Goal: Task Accomplishment & Management: Manage account settings

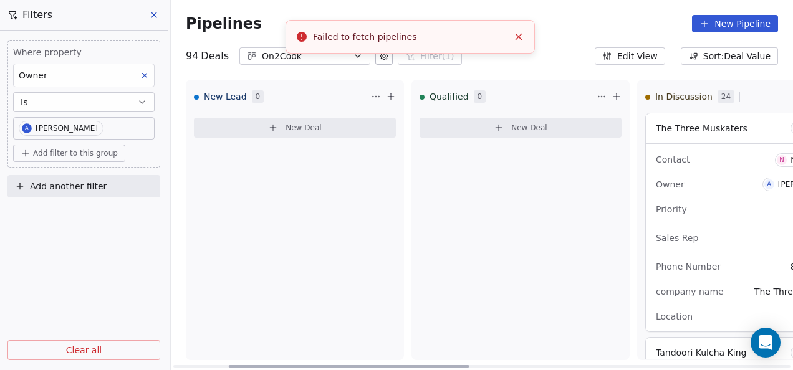
scroll to position [1677, 0]
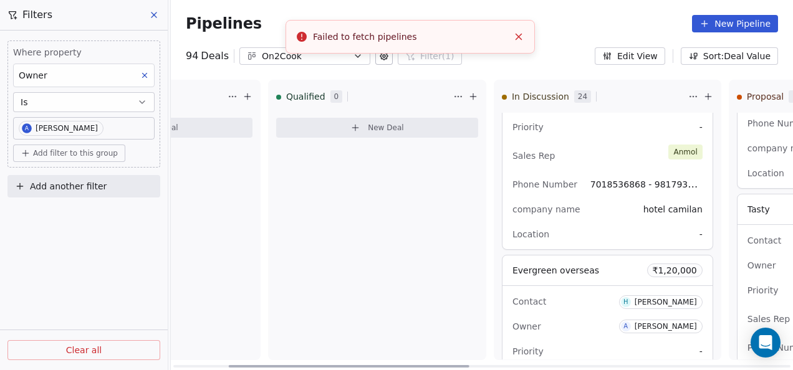
drag, startPoint x: 0, startPoint y: 0, endPoint x: 346, endPoint y: 344, distance: 487.6
click at [346, 365] on div at bounding box center [349, 366] width 241 height 2
click at [524, 37] on icon "Close toast" at bounding box center [518, 36] width 11 height 11
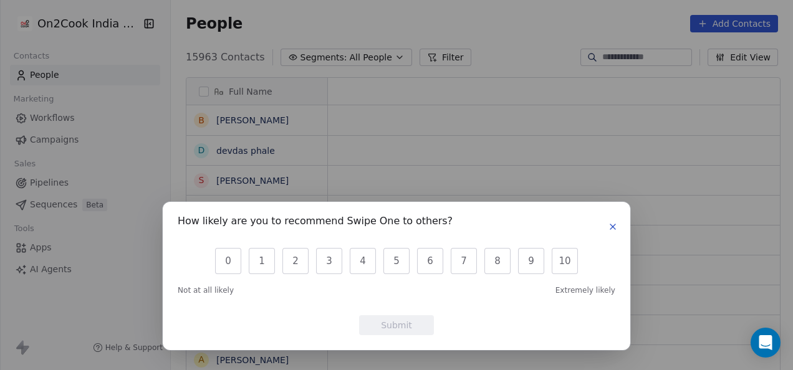
scroll to position [10, 10]
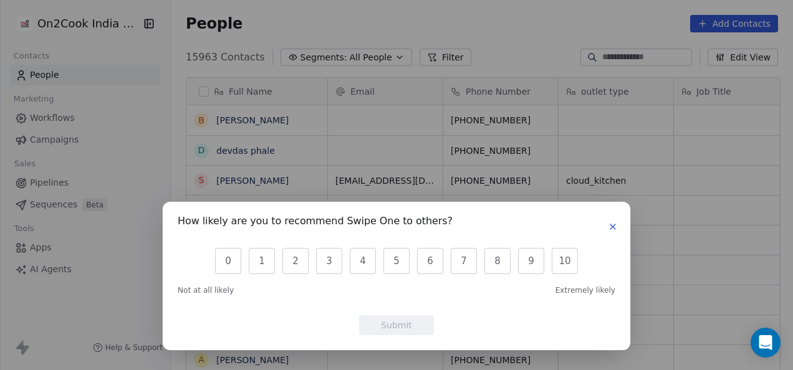
click at [607, 228] on button "button" at bounding box center [612, 226] width 15 height 15
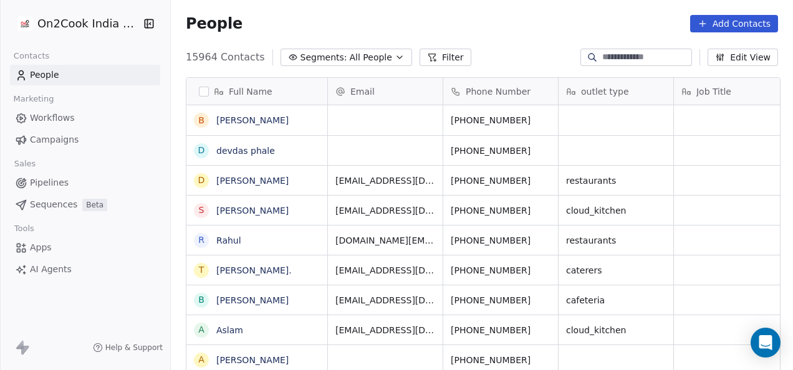
click at [67, 186] on link "Pipelines" at bounding box center [85, 183] width 150 height 21
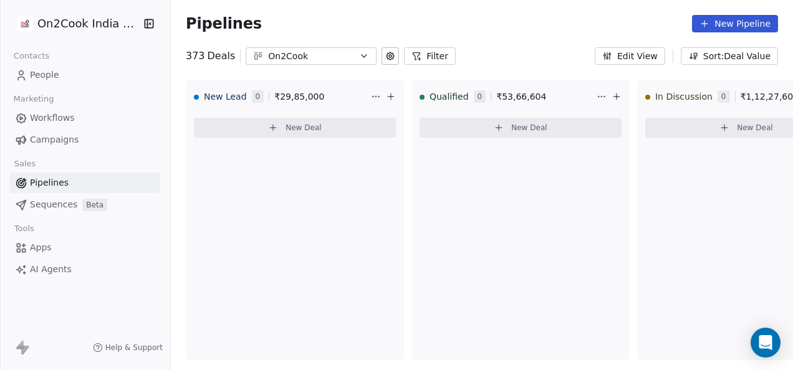
click at [404, 57] on button "Filter" at bounding box center [430, 55] width 52 height 17
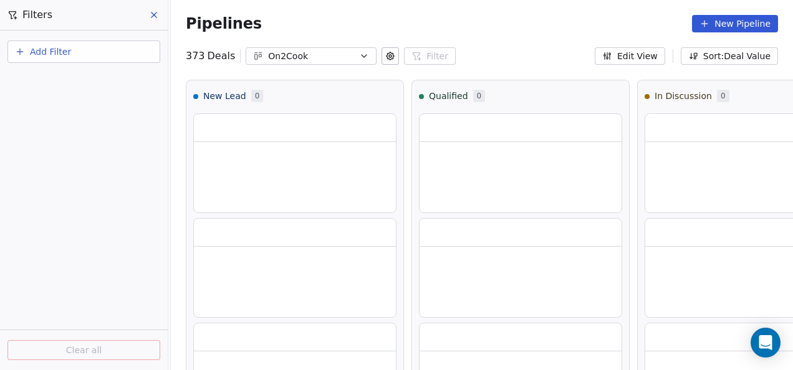
click at [96, 45] on button "Add Filter" at bounding box center [83, 52] width 153 height 22
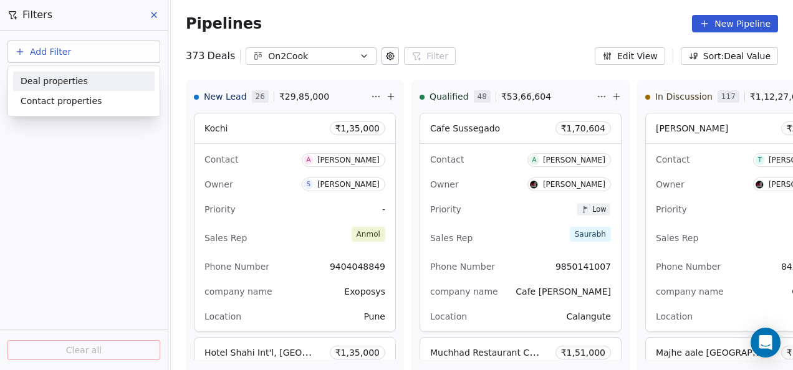
click at [57, 83] on span "Deal properties" at bounding box center [54, 81] width 67 height 13
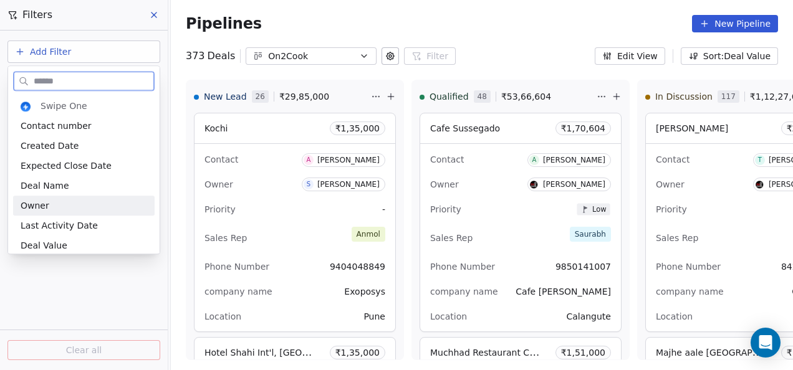
click at [46, 200] on span "Owner" at bounding box center [35, 206] width 29 height 12
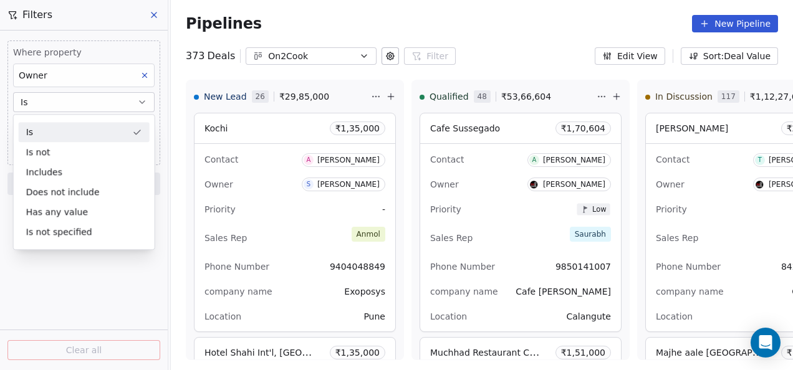
click at [58, 110] on button "Is" at bounding box center [84, 102] width 142 height 20
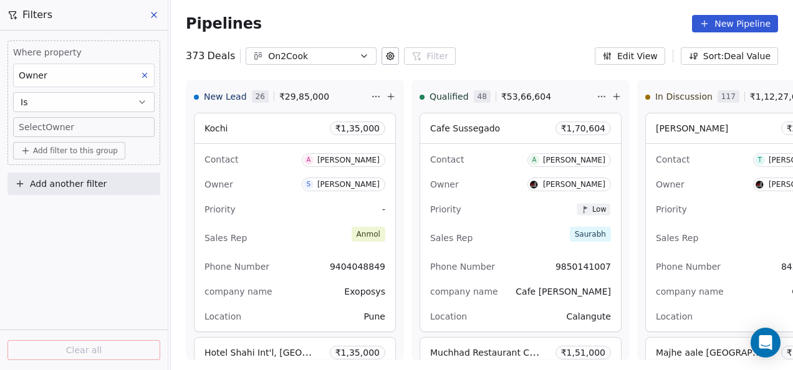
click at [57, 127] on body "On2Cook India Pvt. Ltd. Contacts People Marketing Workflows Campaigns Sales Pip…" at bounding box center [396, 185] width 793 height 370
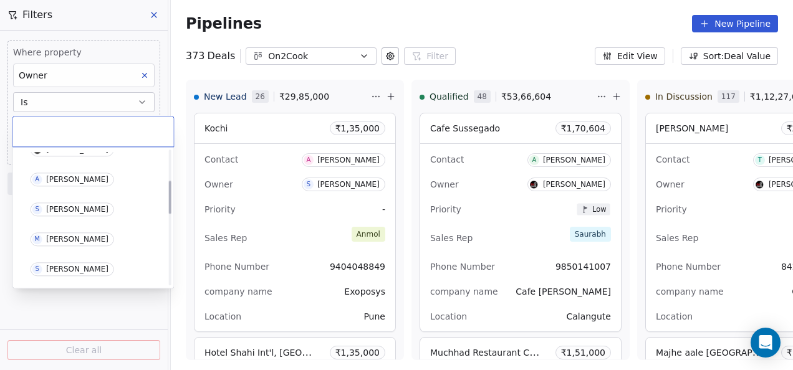
scroll to position [125, 0]
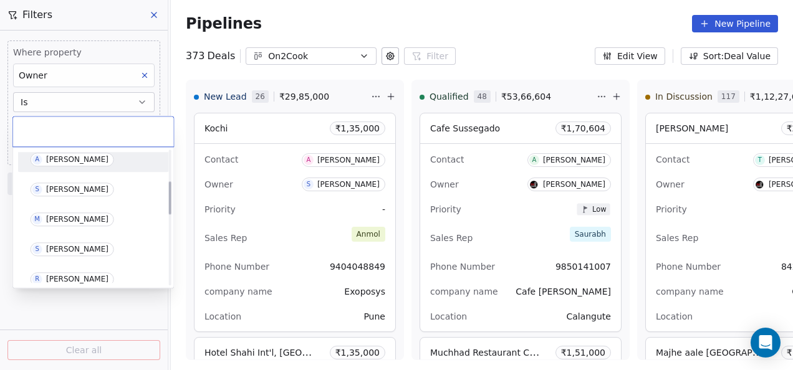
click at [61, 155] on div "[PERSON_NAME]" at bounding box center [77, 159] width 62 height 9
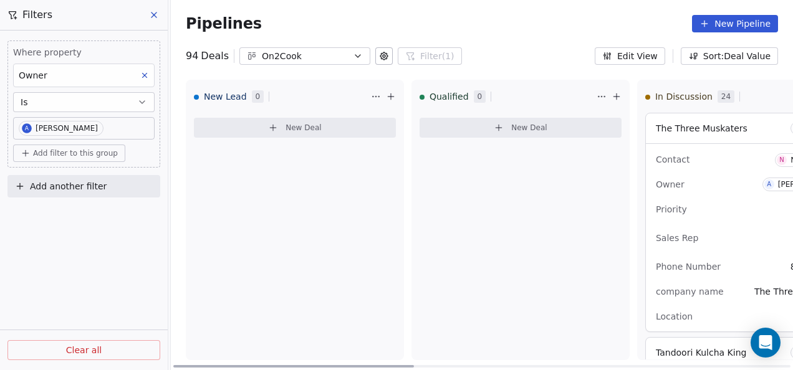
click at [508, 138] on div "New Deal" at bounding box center [521, 130] width 202 height 35
click at [514, 125] on span "New Deal" at bounding box center [529, 128] width 36 height 10
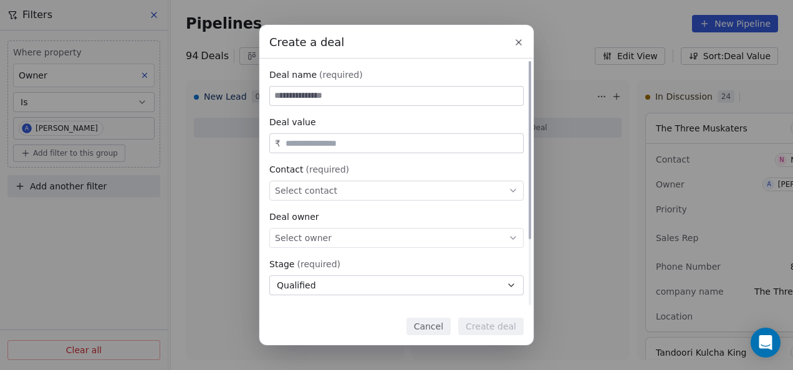
paste input "**********"
type input "**********"
click at [363, 151] on div "₹" at bounding box center [396, 143] width 254 height 20
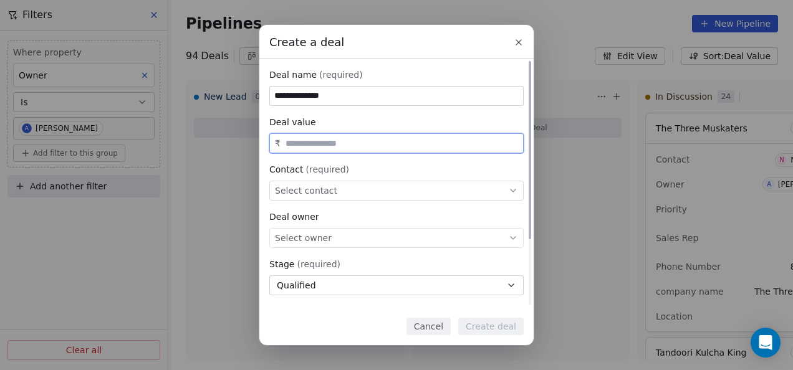
click at [365, 148] on input "text" at bounding box center [402, 143] width 238 height 9
type input "********"
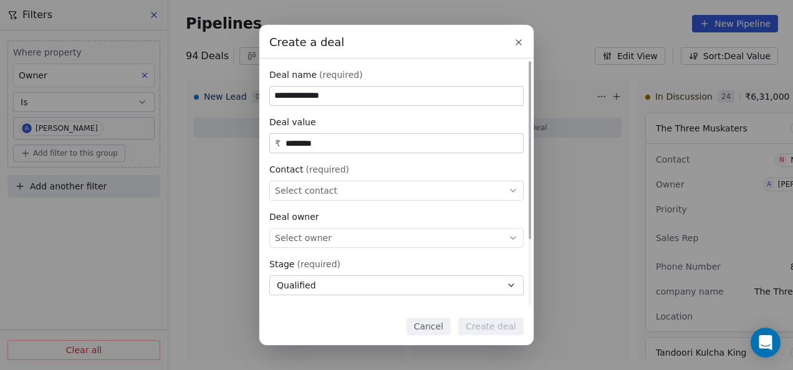
click at [334, 200] on div "Select contact" at bounding box center [396, 191] width 254 height 20
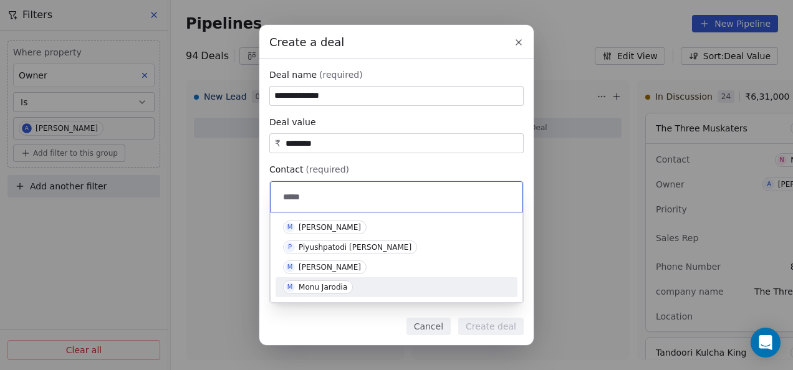
type input "****"
click at [345, 285] on div "Monu Jarodia" at bounding box center [323, 287] width 49 height 9
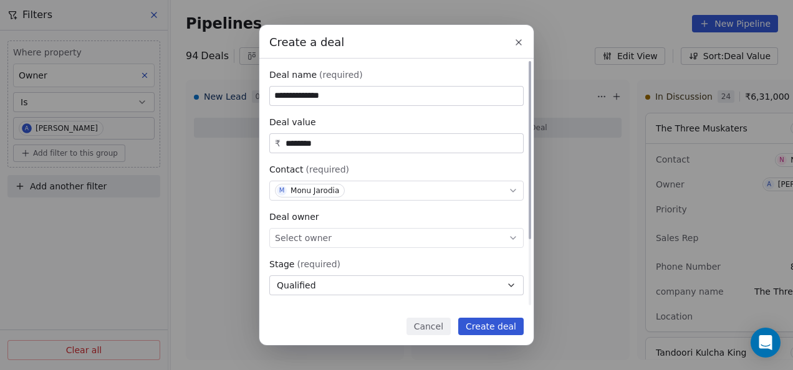
click at [340, 244] on div "Select owner" at bounding box center [396, 238] width 254 height 20
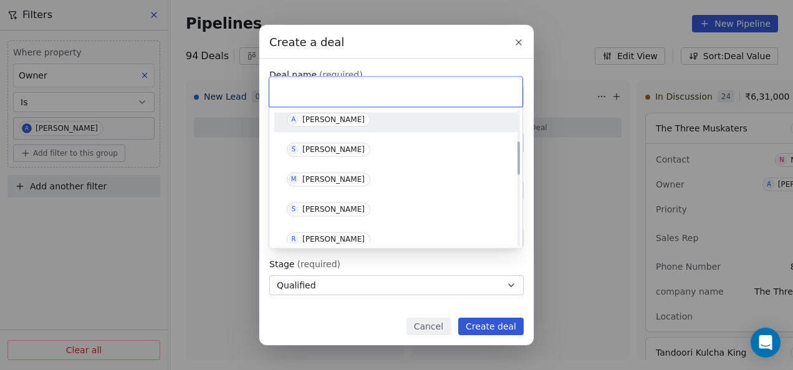
click at [334, 120] on div "[PERSON_NAME]" at bounding box center [333, 119] width 62 height 9
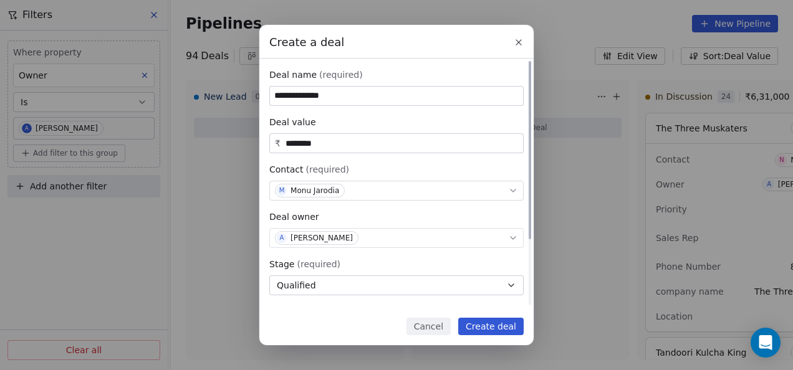
click at [334, 286] on button "Qualified" at bounding box center [396, 286] width 254 height 20
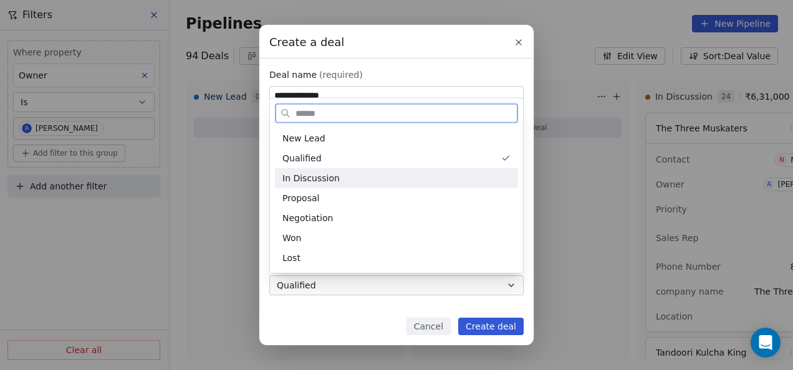
click at [349, 175] on div "In Discussion" at bounding box center [396, 177] width 228 height 13
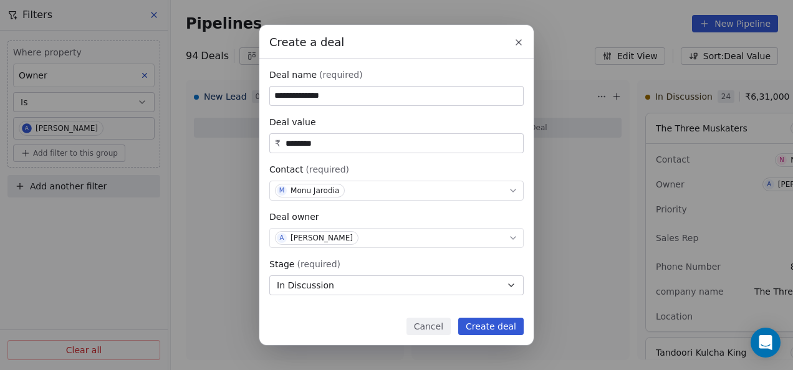
click at [470, 325] on button "Create deal" at bounding box center [490, 326] width 65 height 17
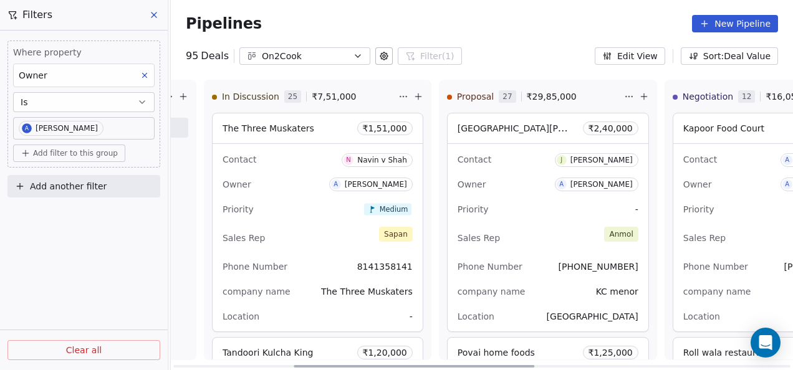
scroll to position [0, 312]
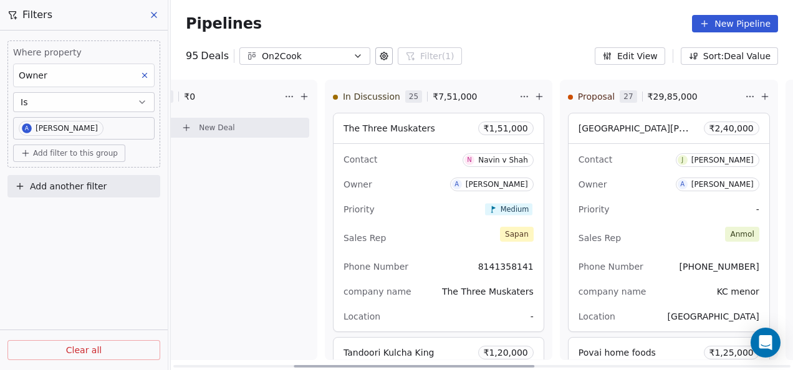
drag, startPoint x: 393, startPoint y: 367, endPoint x: 514, endPoint y: 365, distance: 121.0
click at [514, 365] on div at bounding box center [414, 366] width 241 height 2
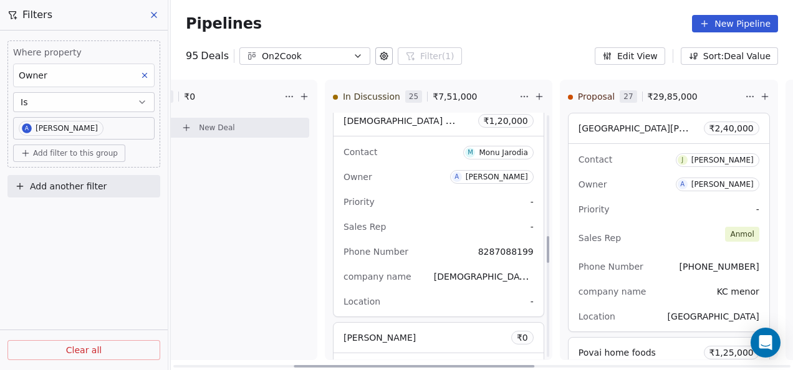
scroll to position [1060, 0]
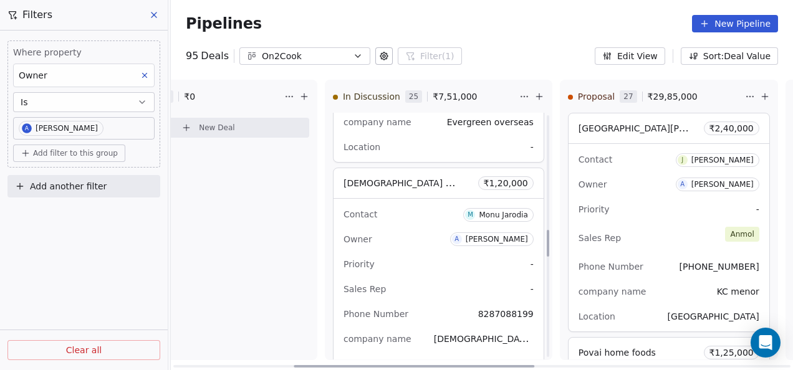
click at [444, 279] on div "Sales Rep -" at bounding box center [439, 289] width 190 height 20
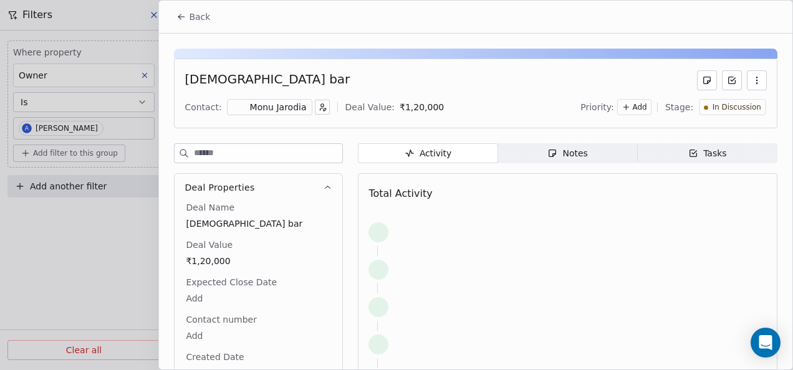
click at [571, 141] on div "Chai sutta bar Contact: [PERSON_NAME] Deal Value: ₹ 1,20,000 Priority: Add Stag…" at bounding box center [475, 246] width 633 height 425
click at [569, 150] on div "Notes" at bounding box center [567, 153] width 40 height 13
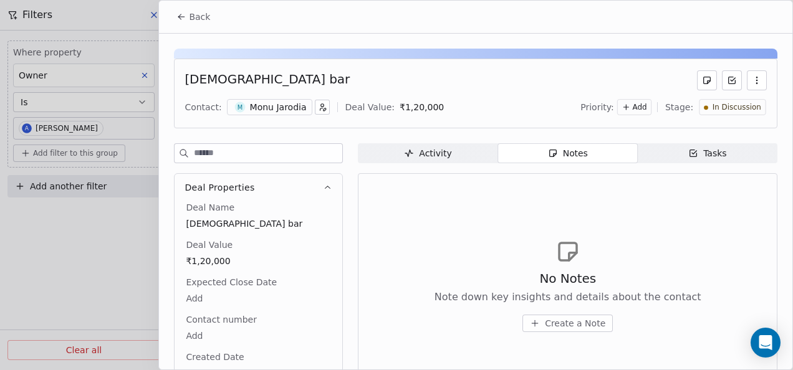
click at [575, 317] on span "Create a Note" at bounding box center [575, 323] width 60 height 12
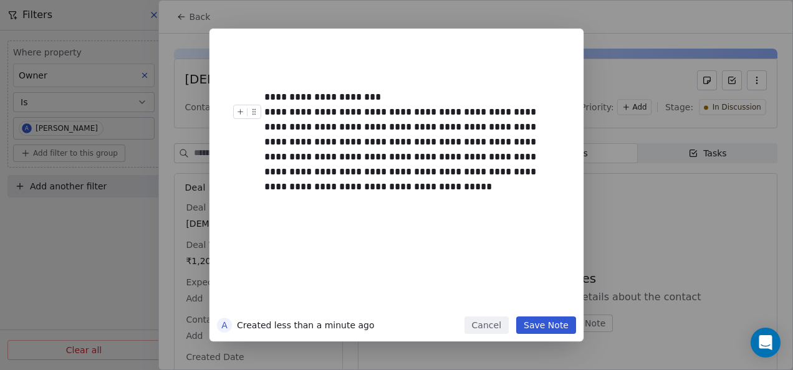
click at [387, 101] on div "**********" at bounding box center [410, 97] width 292 height 15
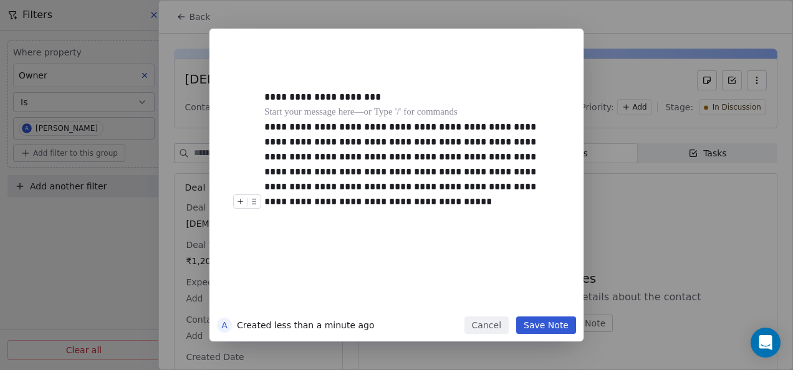
click at [542, 319] on button "Save Note" at bounding box center [546, 325] width 60 height 17
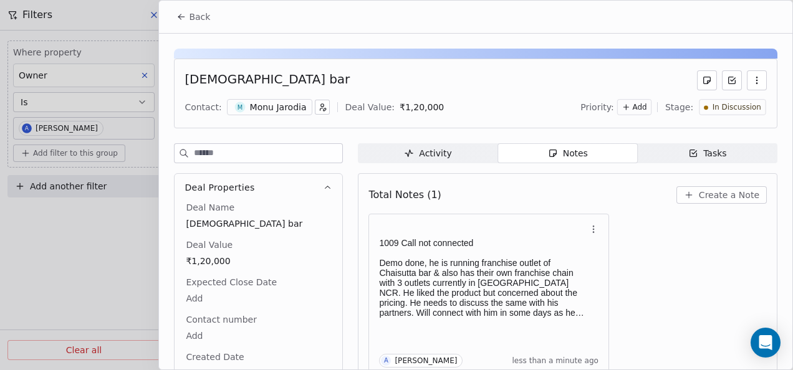
click at [179, 17] on icon at bounding box center [180, 18] width 2 height 2
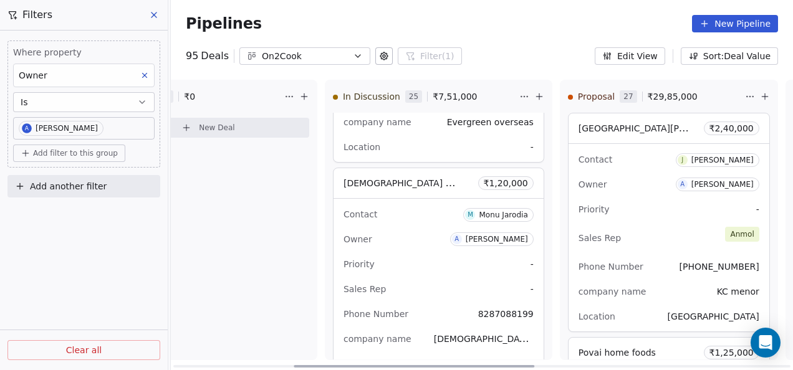
click at [299, 97] on icon at bounding box center [304, 97] width 10 height 10
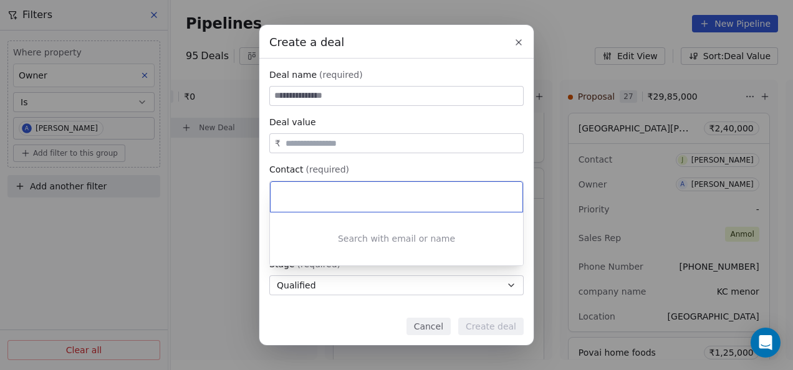
click at [418, 102] on div "Create a deal Deal name (required) Deal value ₹ Contact (required) Select conta…" at bounding box center [396, 185] width 793 height 320
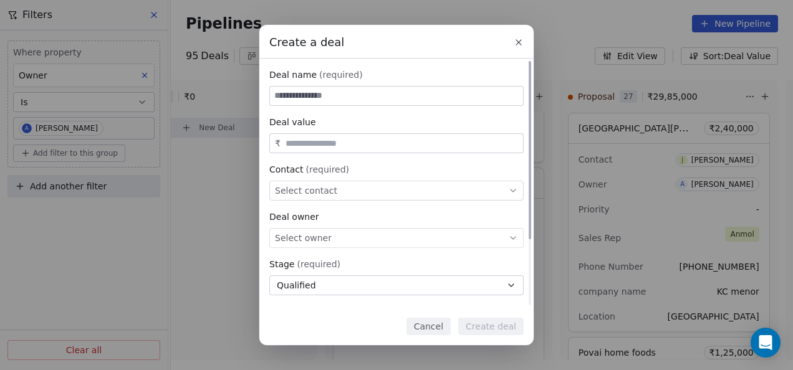
click at [418, 97] on input at bounding box center [396, 96] width 253 height 19
paste input "**********"
type input "**********"
click at [340, 186] on div "Select contact" at bounding box center [396, 191] width 254 height 20
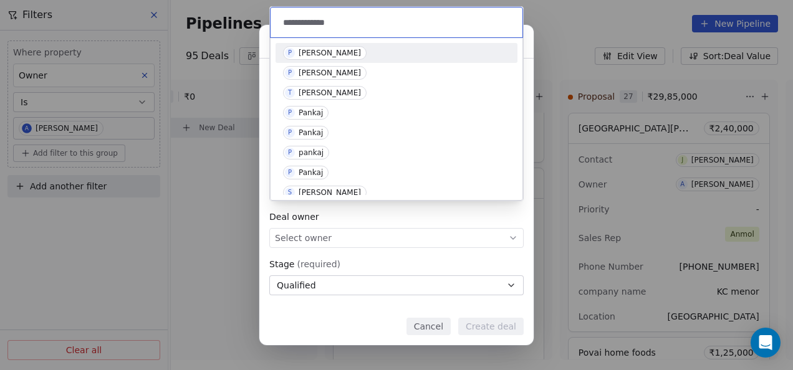
type input "**********"
click at [333, 52] on div "[PERSON_NAME]" at bounding box center [330, 53] width 62 height 9
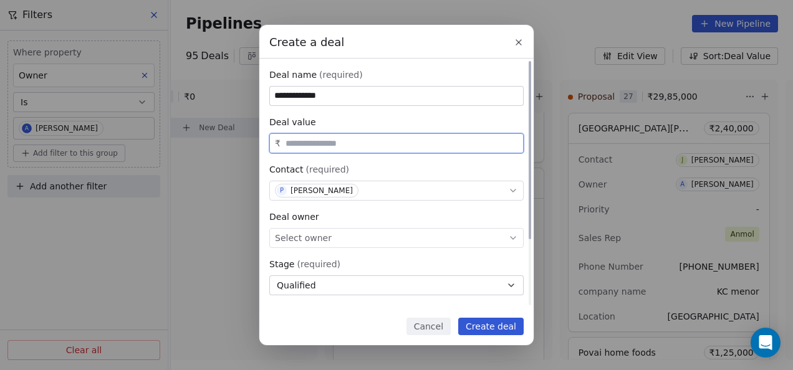
click at [335, 147] on input "text" at bounding box center [402, 143] width 238 height 9
click at [379, 237] on div "Select owner" at bounding box center [396, 238] width 254 height 20
type input "********"
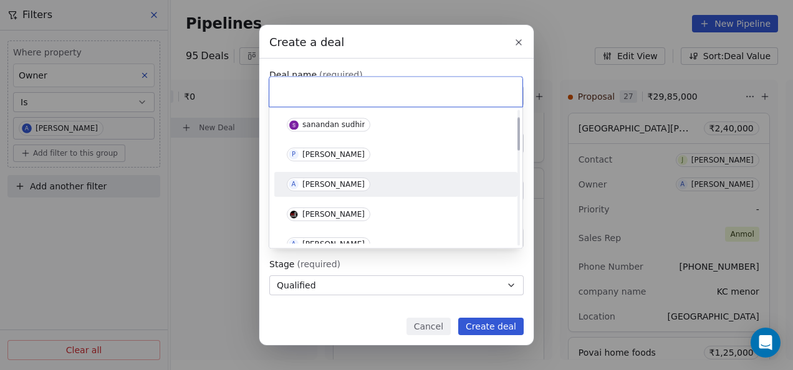
scroll to position [62, 0]
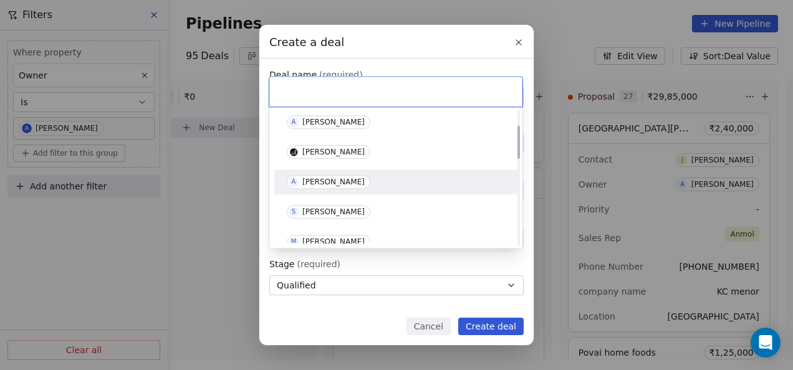
click at [333, 182] on div "[PERSON_NAME]" at bounding box center [333, 182] width 62 height 9
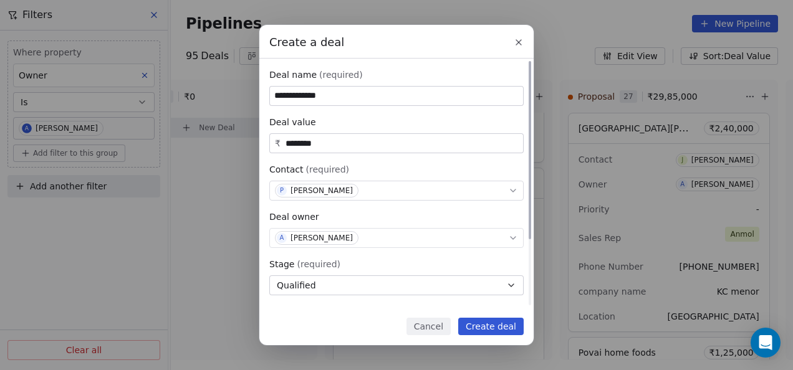
click at [414, 287] on button "Qualified" at bounding box center [396, 286] width 254 height 20
click at [414, 287] on div "**********" at bounding box center [396, 185] width 793 height 320
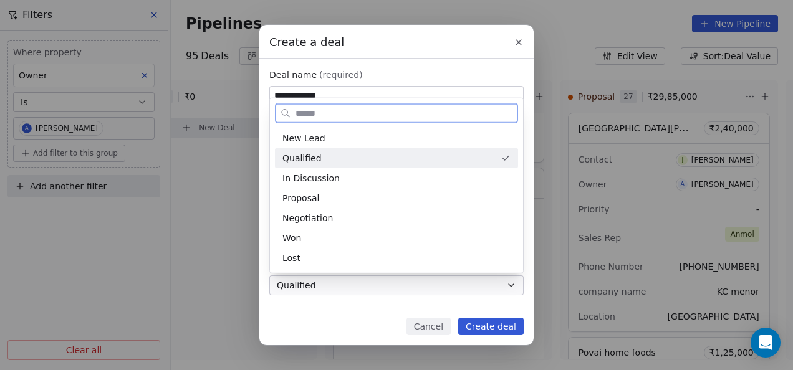
drag, startPoint x: 414, startPoint y: 287, endPoint x: 350, endPoint y: 203, distance: 106.0
click at [350, 203] on div "Proposal" at bounding box center [396, 197] width 228 height 13
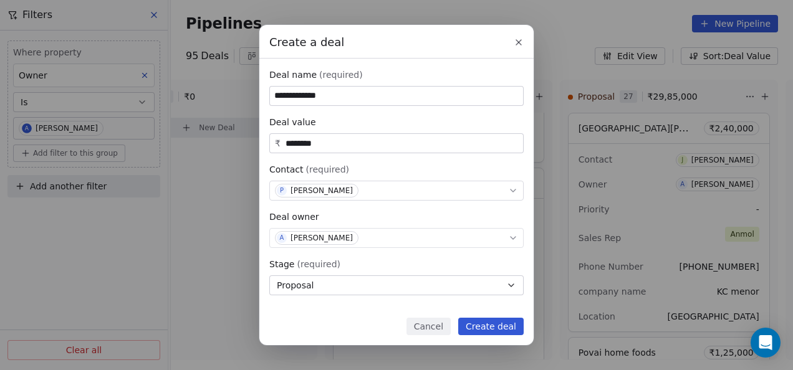
click at [495, 323] on button "Create deal" at bounding box center [490, 326] width 65 height 17
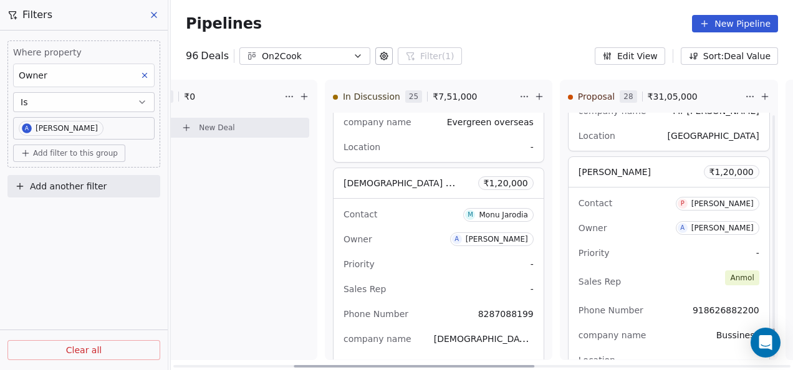
scroll to position [3998, 0]
click at [632, 205] on div "Contact P [PERSON_NAME] Owner A [PERSON_NAME] Priority - Sales Rep [PERSON_NAME…" at bounding box center [669, 280] width 201 height 188
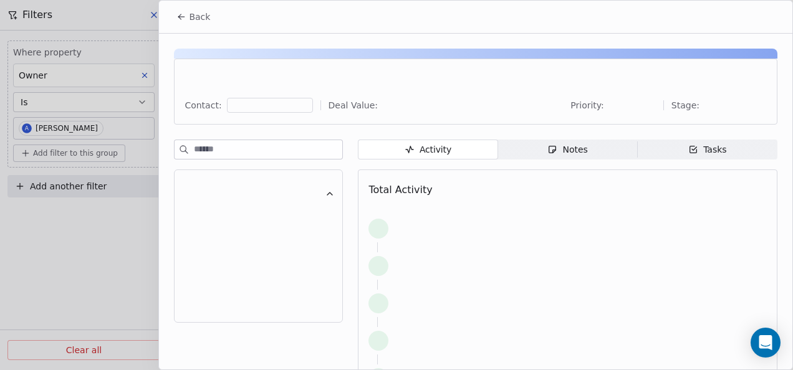
click at [584, 156] on span "Notes Notes" at bounding box center [568, 150] width 140 height 20
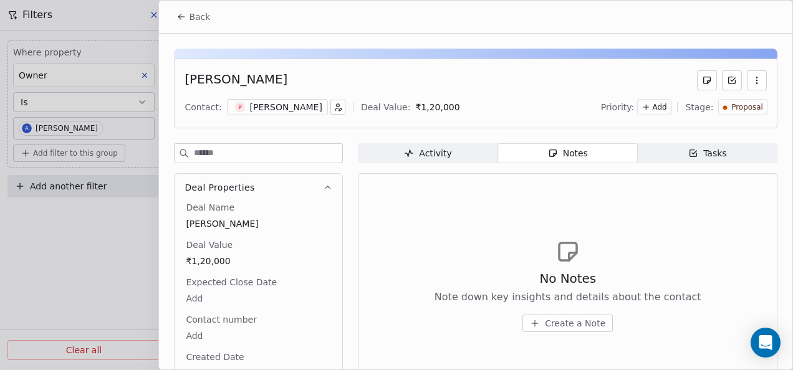
click at [253, 105] on div "[PERSON_NAME]" at bounding box center [286, 107] width 72 height 12
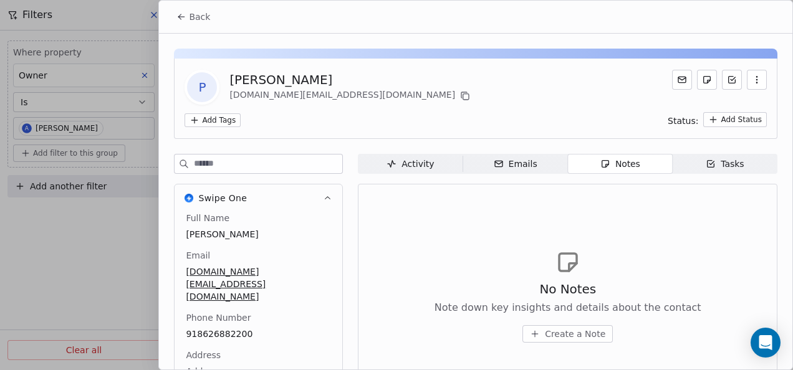
scroll to position [62, 0]
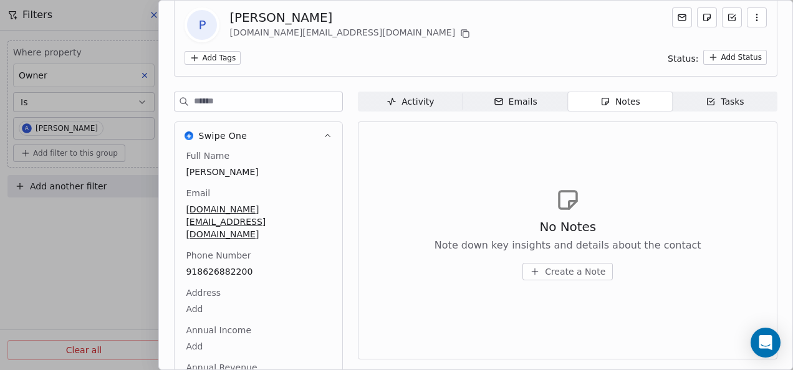
click at [567, 274] on span "Create a Note" at bounding box center [575, 272] width 60 height 12
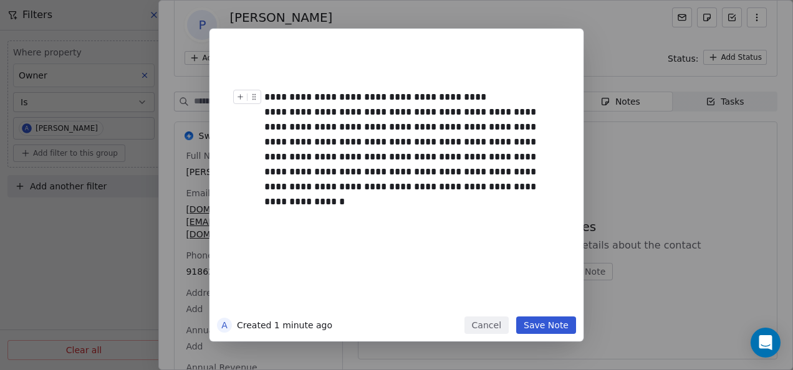
click at [466, 90] on div "**********" at bounding box center [410, 97] width 292 height 15
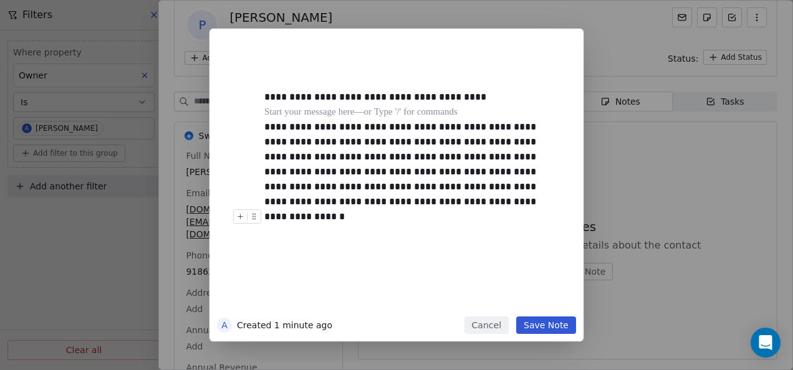
click at [552, 320] on button "Save Note" at bounding box center [546, 325] width 60 height 17
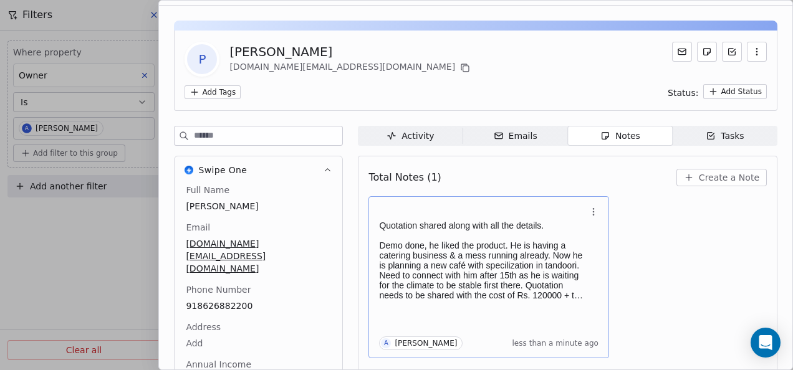
scroll to position [0, 0]
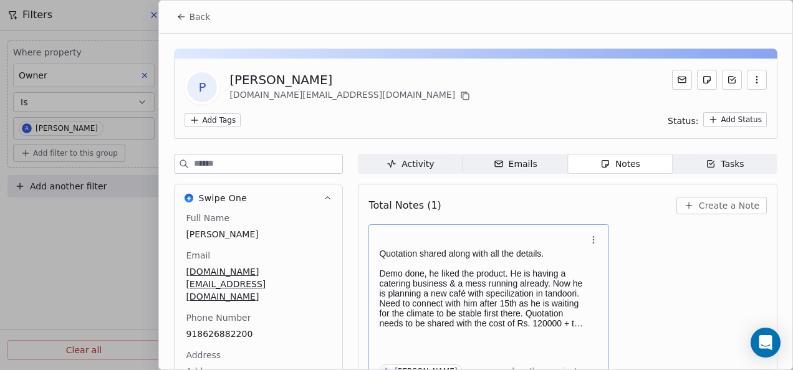
click at [595, 239] on icon "button" at bounding box center [594, 240] width 10 height 10
click at [607, 269] on button "Edit" at bounding box center [632, 266] width 84 height 20
click at [612, 243] on body "On2Cook India Pvt. Ltd. Contacts People Marketing Workflows Campaigns Sales Pip…" at bounding box center [396, 185] width 793 height 370
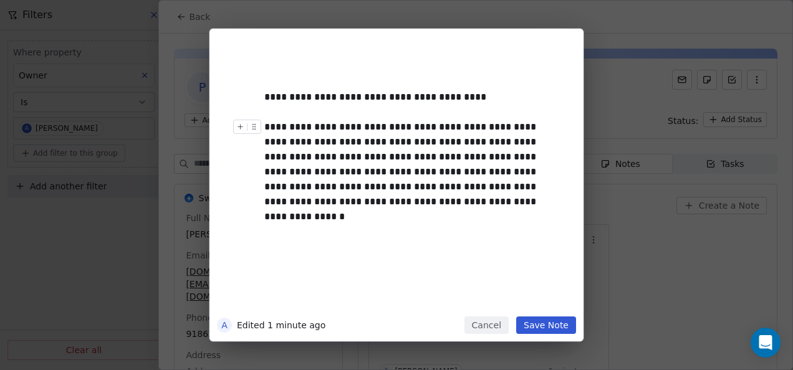
click at [503, 324] on button "Cancel" at bounding box center [486, 325] width 44 height 17
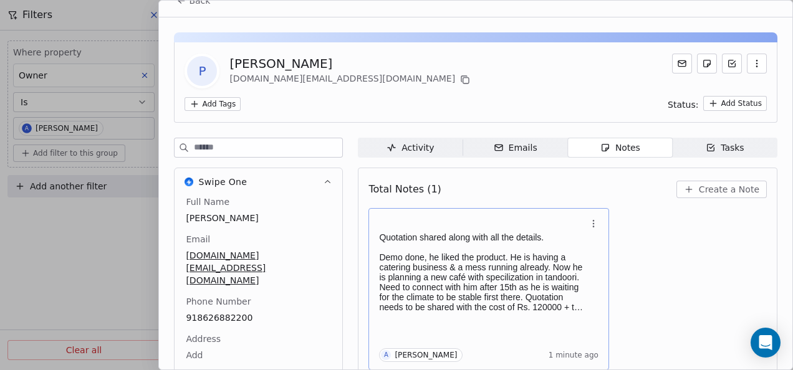
click at [595, 219] on icon "button" at bounding box center [594, 224] width 10 height 10
click at [616, 276] on span "Delete" at bounding box center [626, 272] width 29 height 12
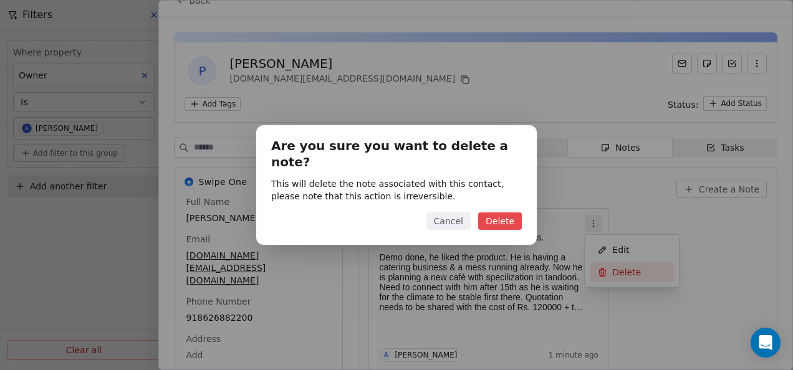
click at [511, 216] on button "Delete" at bounding box center [500, 221] width 44 height 17
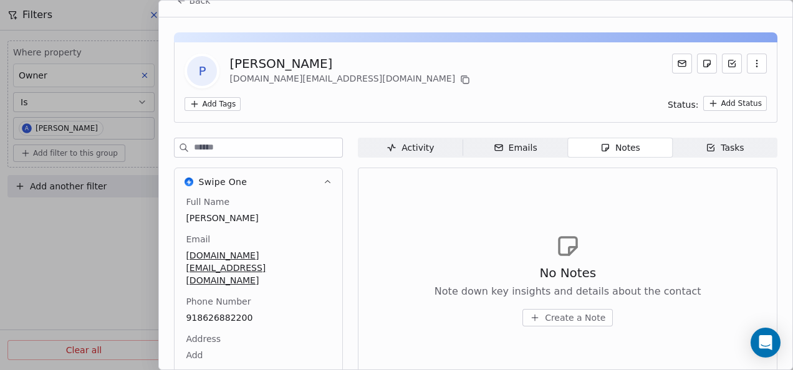
click at [185, 8] on button "Back" at bounding box center [193, 0] width 49 height 22
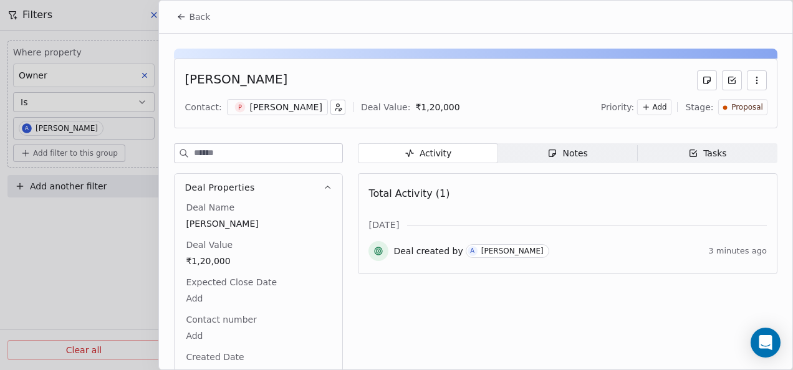
click at [562, 158] on div "Notes" at bounding box center [567, 153] width 40 height 13
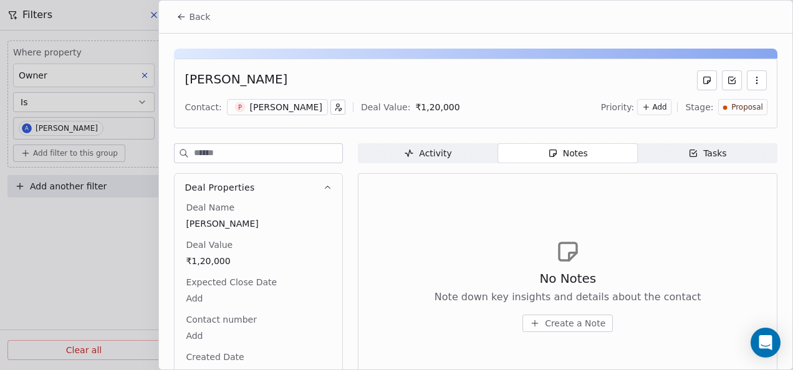
click at [550, 321] on span "Create a Note" at bounding box center [575, 323] width 60 height 12
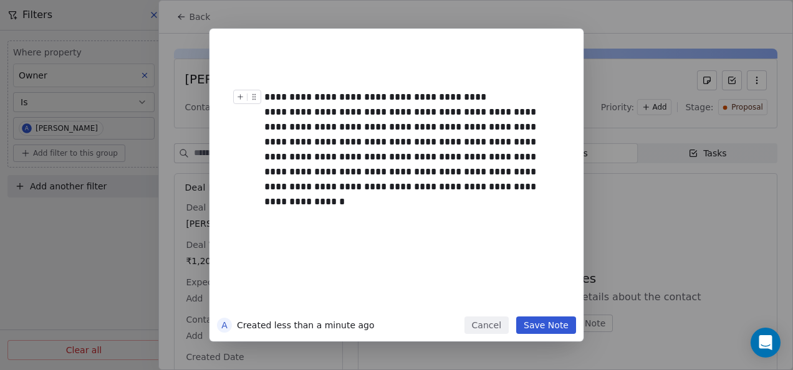
click at [478, 103] on div "**********" at bounding box center [410, 97] width 292 height 15
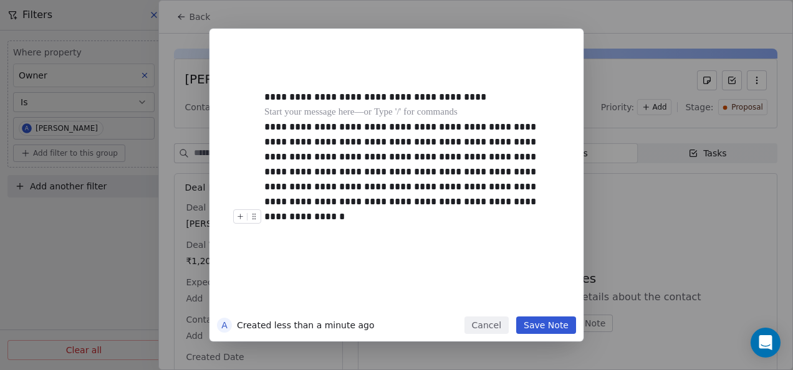
click at [541, 330] on button "Save Note" at bounding box center [546, 325] width 60 height 17
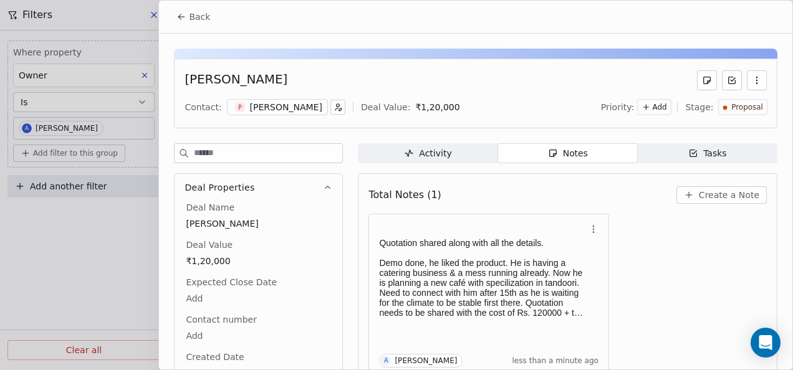
click at [190, 19] on span "Back" at bounding box center [199, 17] width 21 height 12
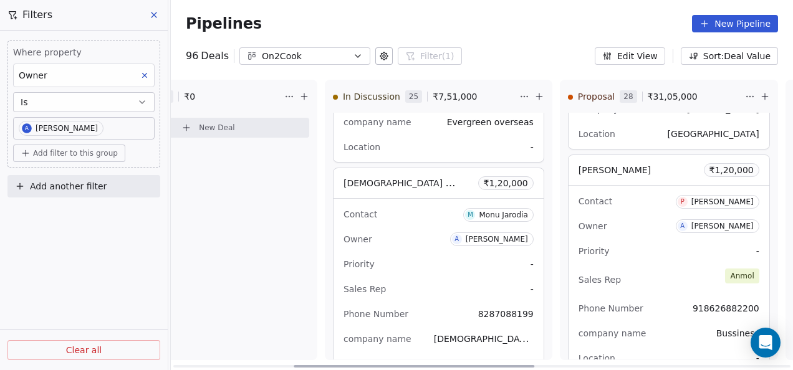
click at [611, 216] on div "Owner A [PERSON_NAME]" at bounding box center [669, 226] width 181 height 20
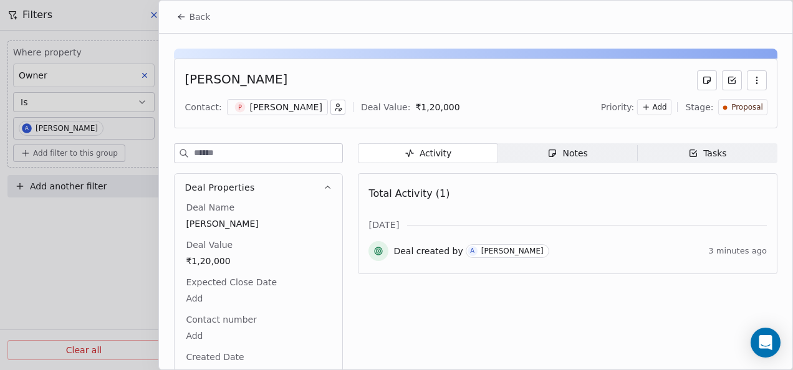
click at [561, 149] on div "Notes" at bounding box center [567, 153] width 40 height 13
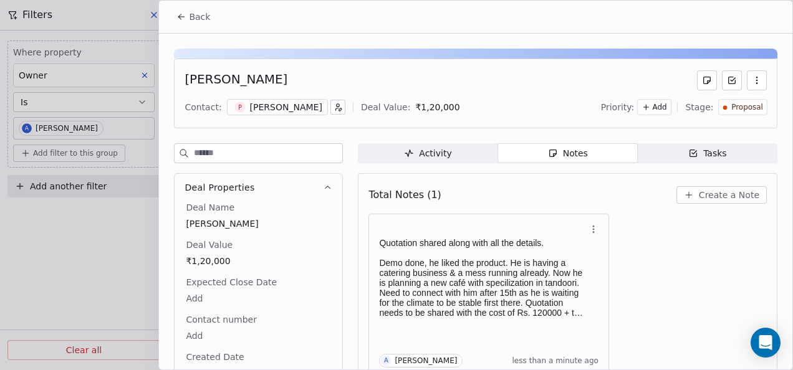
click at [184, 20] on icon at bounding box center [181, 17] width 10 height 10
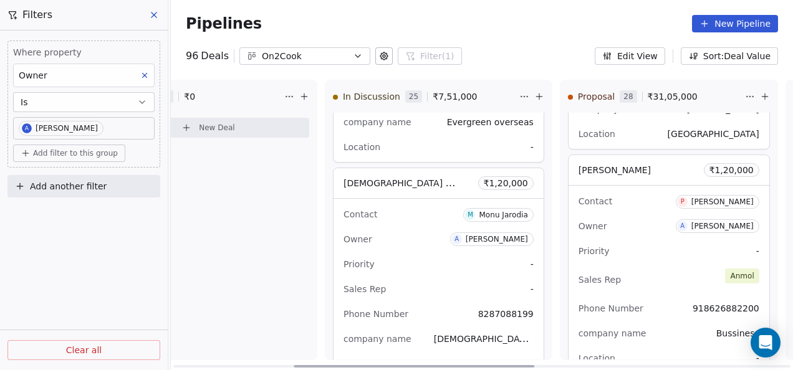
click at [299, 100] on icon at bounding box center [304, 97] width 10 height 10
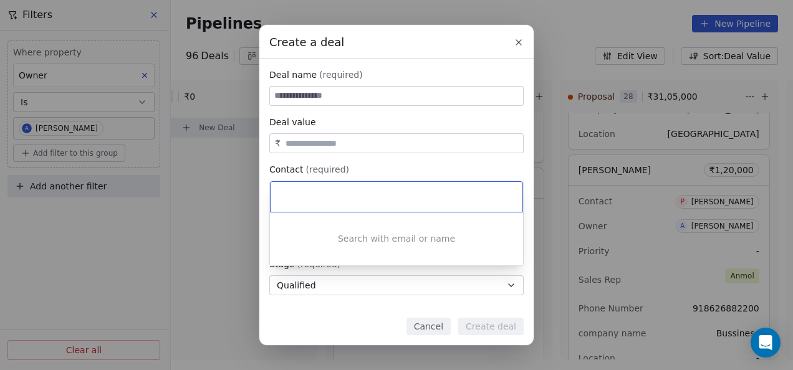
click at [384, 94] on div "Create a deal Deal name (required) Deal value ₹ Contact (required) Select conta…" at bounding box center [396, 185] width 793 height 320
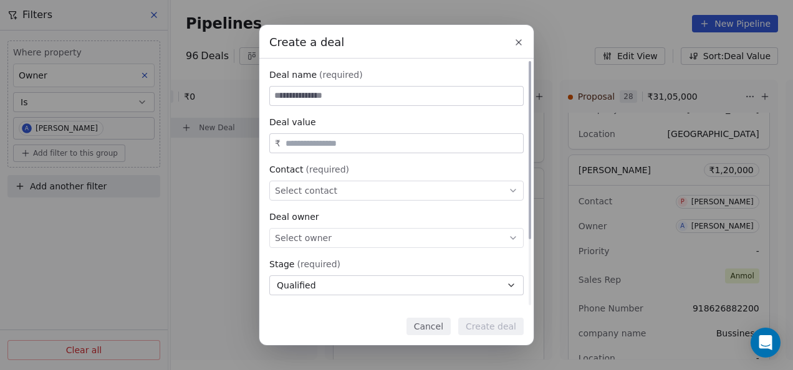
click at [385, 94] on input at bounding box center [396, 96] width 253 height 19
paste input "**********"
click at [278, 95] on input "**********" at bounding box center [396, 96] width 253 height 19
type input "**********"
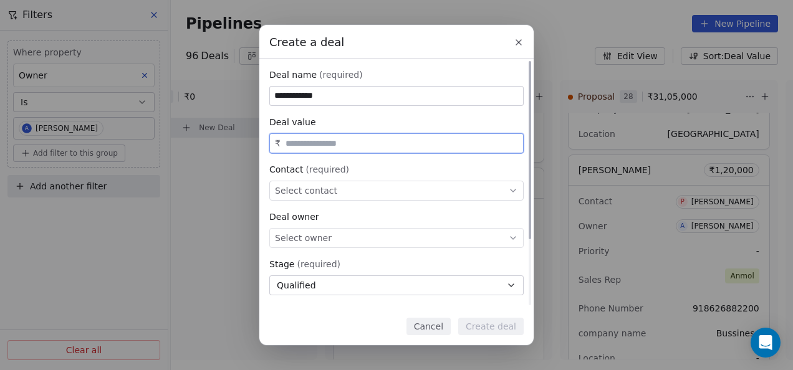
click at [291, 148] on input "text" at bounding box center [402, 143] width 238 height 9
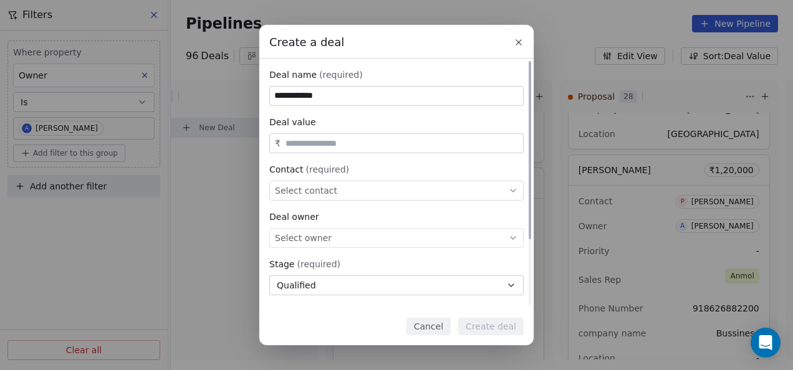
click at [390, 195] on div "Select contact" at bounding box center [396, 191] width 254 height 20
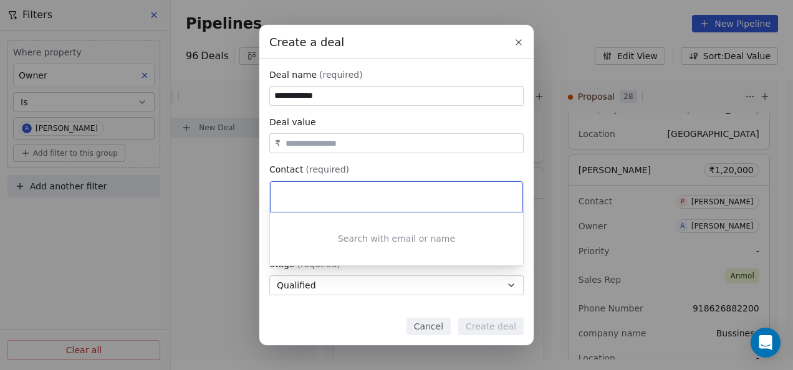
paste input "**********"
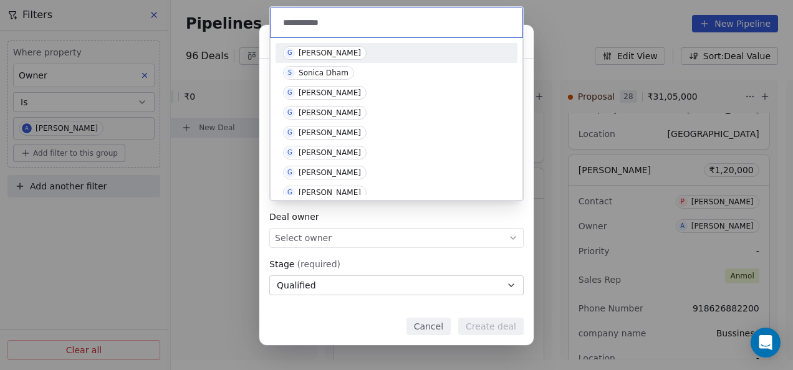
type input "**********"
click at [334, 53] on div "[PERSON_NAME]" at bounding box center [330, 53] width 62 height 9
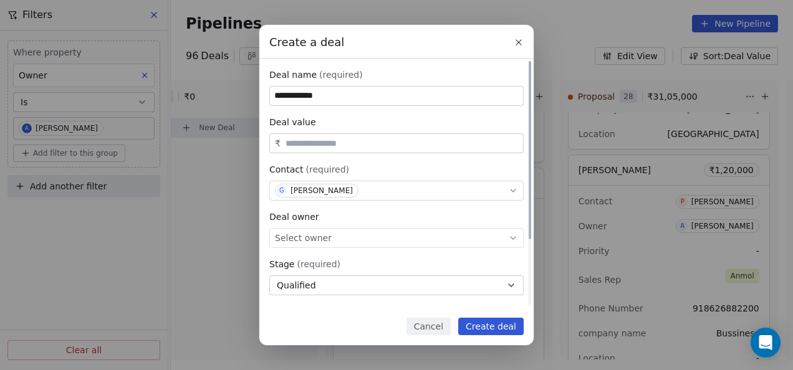
click at [338, 234] on div "Select owner" at bounding box center [396, 238] width 254 height 20
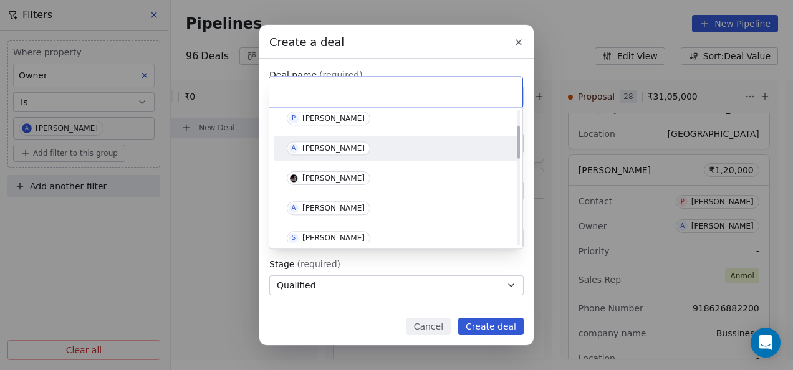
scroll to position [62, 0]
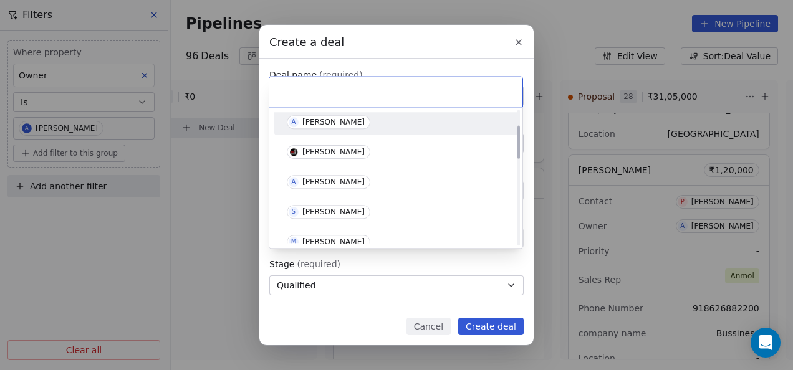
click at [324, 185] on div "[PERSON_NAME]" at bounding box center [333, 182] width 62 height 9
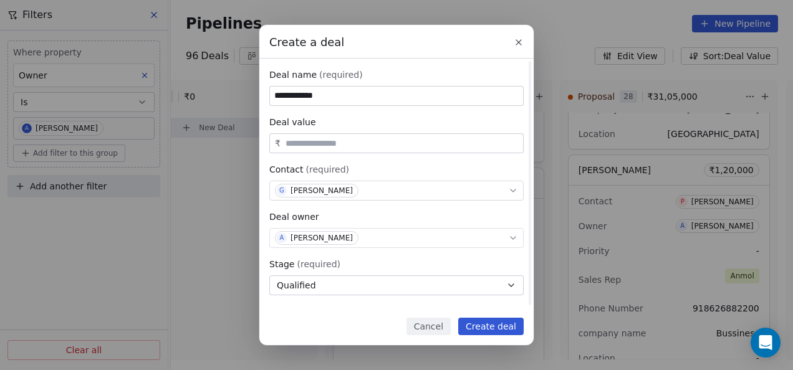
click at [326, 282] on button "Qualified" at bounding box center [396, 286] width 254 height 20
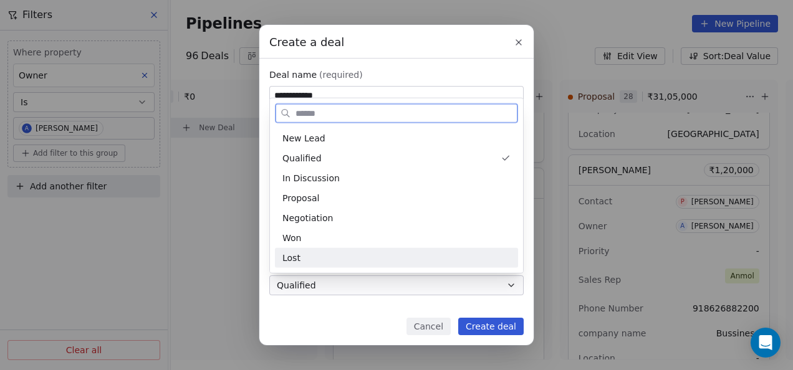
click at [327, 252] on div "Lost" at bounding box center [396, 257] width 228 height 13
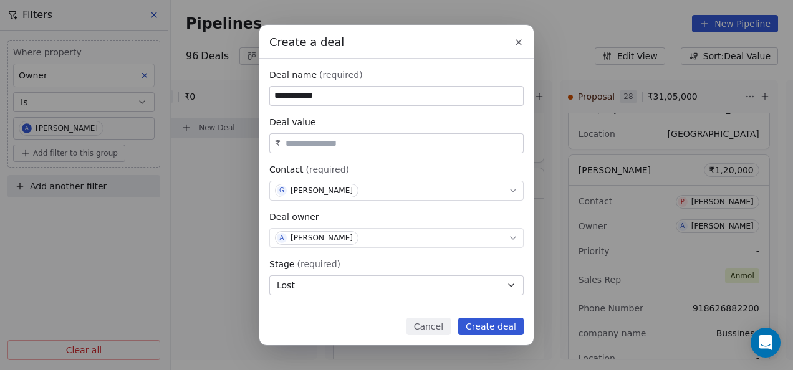
click at [471, 322] on button "Create deal" at bounding box center [490, 326] width 65 height 17
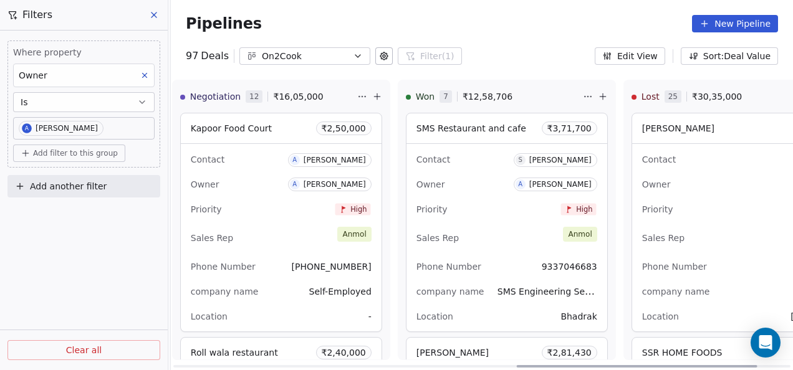
drag, startPoint x: 512, startPoint y: 364, endPoint x: 749, endPoint y: 369, distance: 237.0
click at [749, 368] on div at bounding box center [637, 366] width 241 height 2
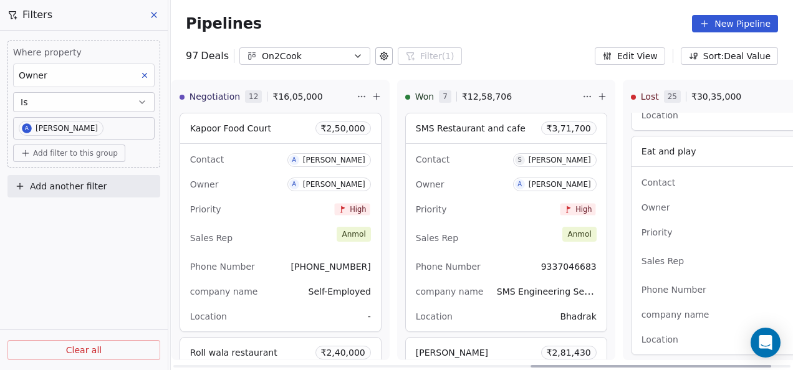
scroll to position [5361, 0]
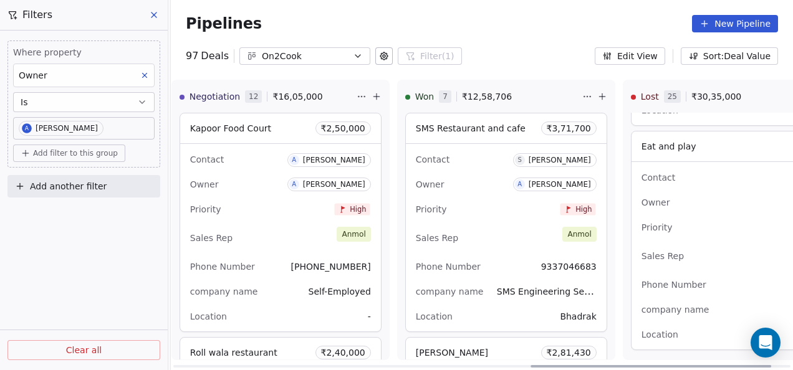
click at [710, 218] on div "Priority -" at bounding box center [762, 228] width 241 height 20
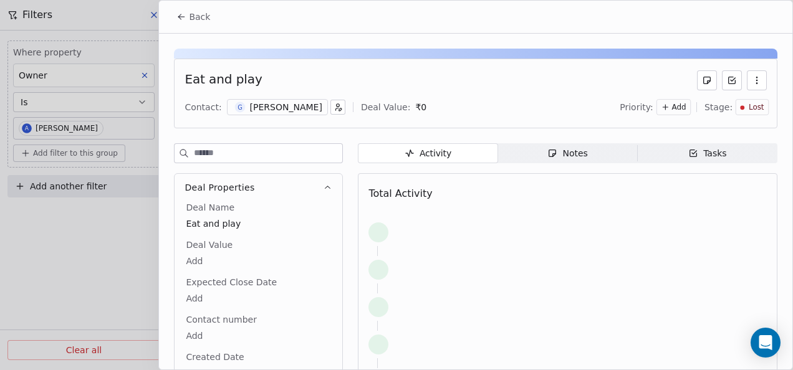
click at [600, 158] on span "Notes Notes" at bounding box center [568, 153] width 140 height 20
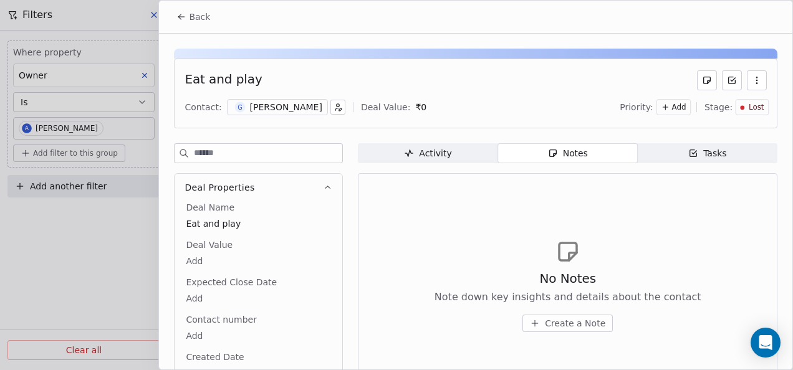
click at [581, 323] on span "Create a Note" at bounding box center [575, 323] width 60 height 12
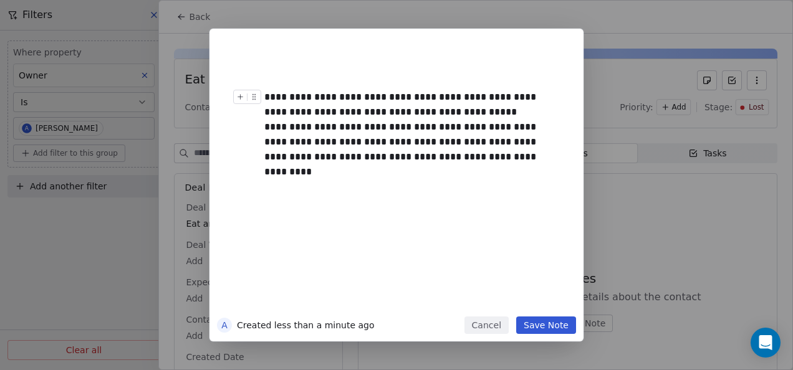
click at [536, 103] on div "**********" at bounding box center [410, 105] width 292 height 30
click at [473, 113] on div "**********" at bounding box center [410, 105] width 292 height 30
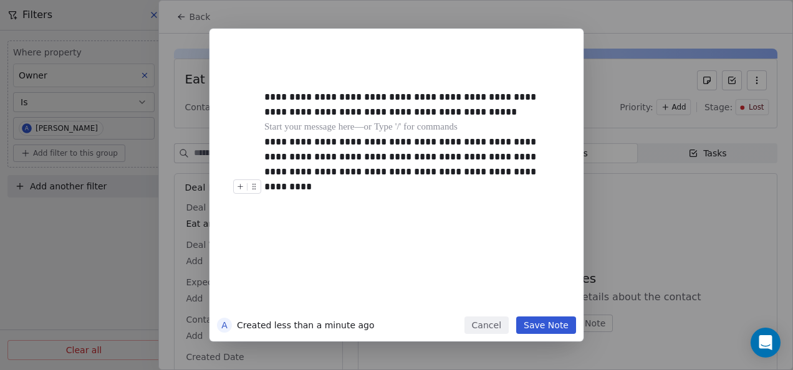
click at [544, 320] on button "Save Note" at bounding box center [546, 325] width 60 height 17
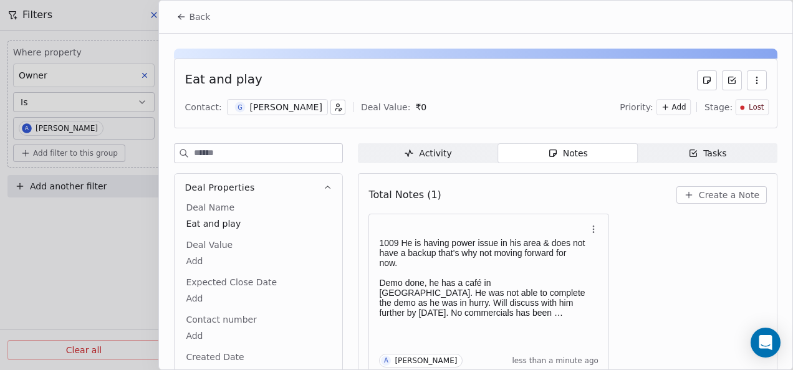
click at [180, 19] on icon at bounding box center [181, 17] width 10 height 10
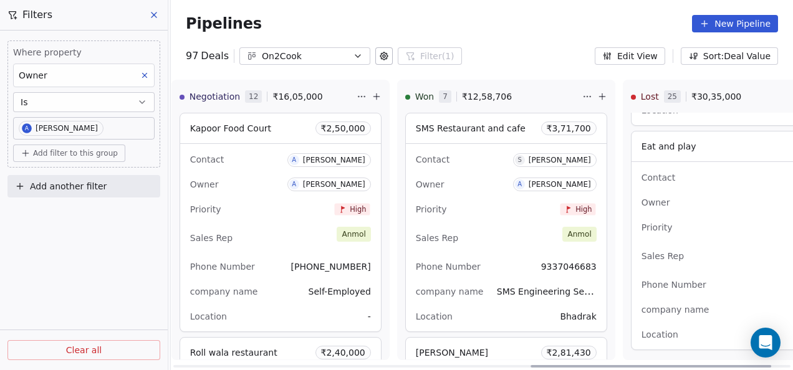
click at [741, 244] on div "Sales Rep [PERSON_NAME]" at bounding box center [762, 256] width 241 height 27
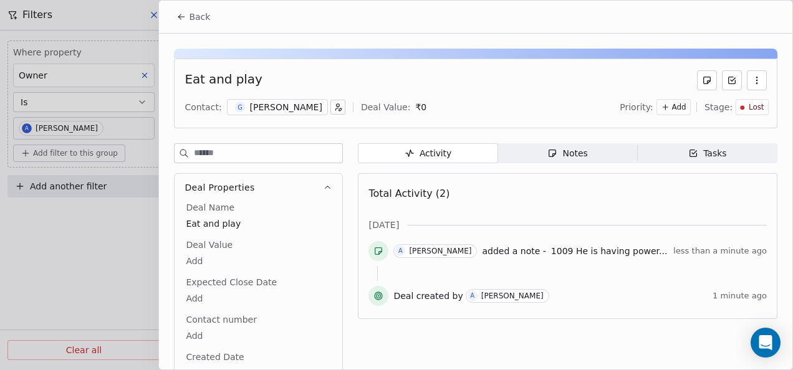
click at [584, 150] on span "Notes Notes" at bounding box center [568, 153] width 140 height 20
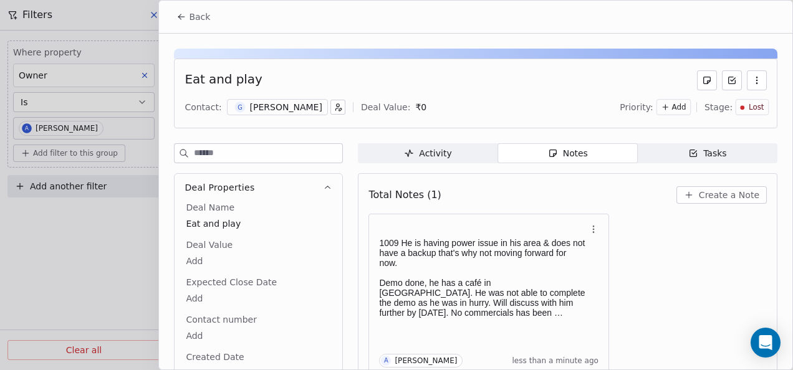
click at [184, 11] on button "Back" at bounding box center [193, 17] width 49 height 22
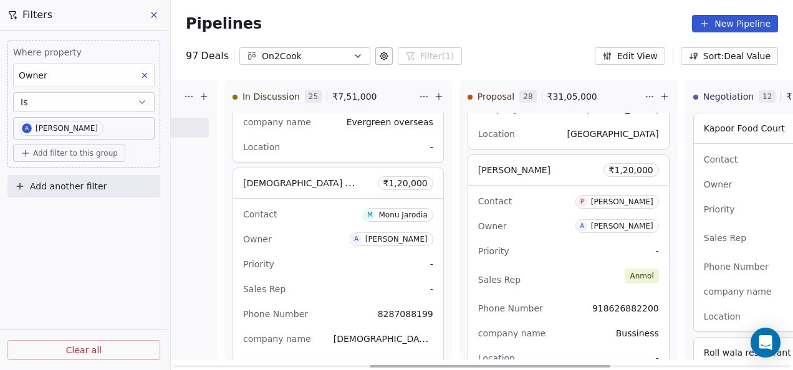
drag, startPoint x: 557, startPoint y: 365, endPoint x: 355, endPoint y: 325, distance: 206.5
click at [370, 365] on div at bounding box center [490, 366] width 241 height 2
click at [200, 92] on icon at bounding box center [205, 97] width 10 height 10
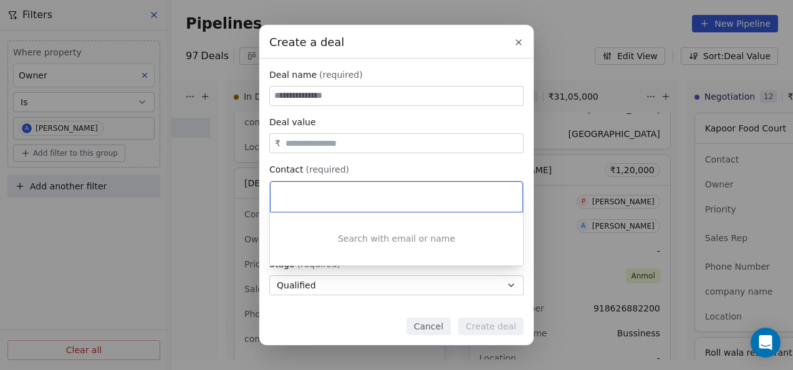
click at [318, 90] on div "Create a deal Deal name (required) Deal value ₹ Contact (required) Select conta…" at bounding box center [396, 185] width 793 height 320
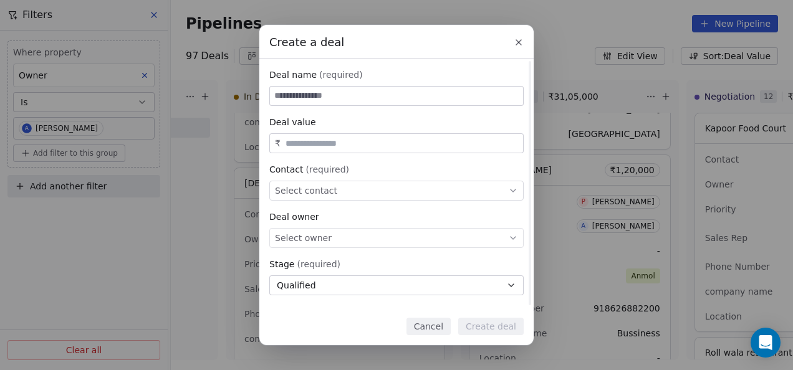
click at [317, 93] on input at bounding box center [396, 96] width 253 height 19
paste input "**********"
type input "**********"
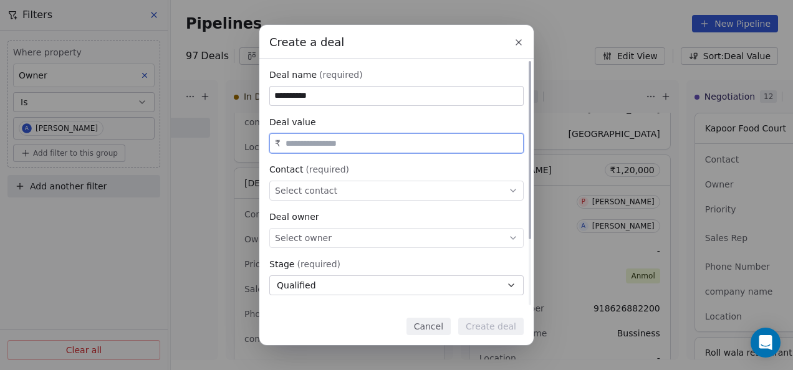
click at [325, 142] on input "text" at bounding box center [402, 143] width 238 height 9
type input "********"
click at [312, 190] on span "Select contact" at bounding box center [306, 191] width 62 height 12
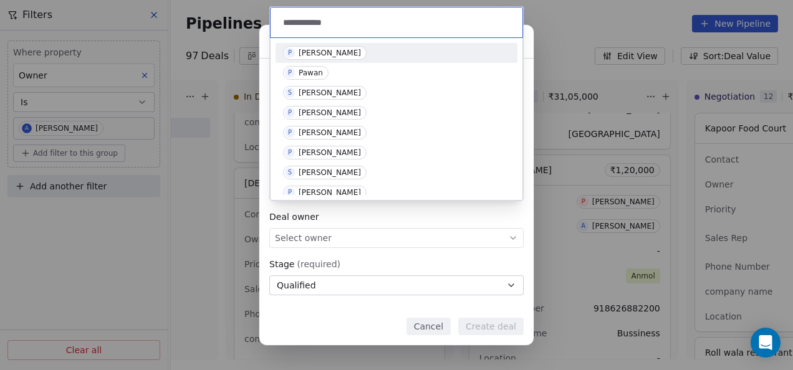
type input "**********"
click at [332, 49] on div "[PERSON_NAME]" at bounding box center [330, 53] width 62 height 9
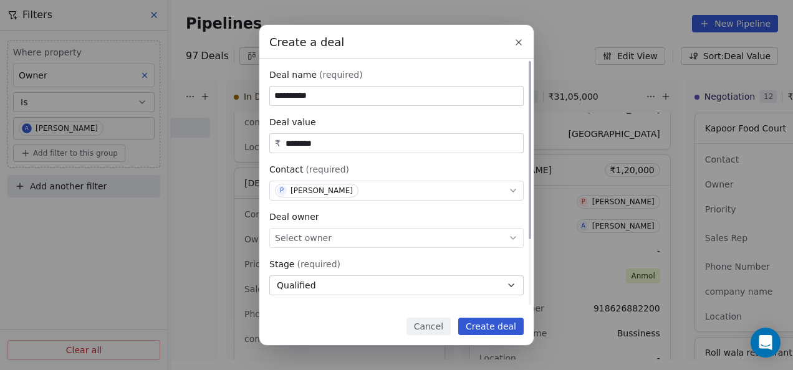
click at [350, 240] on div "Select owner" at bounding box center [396, 238] width 254 height 20
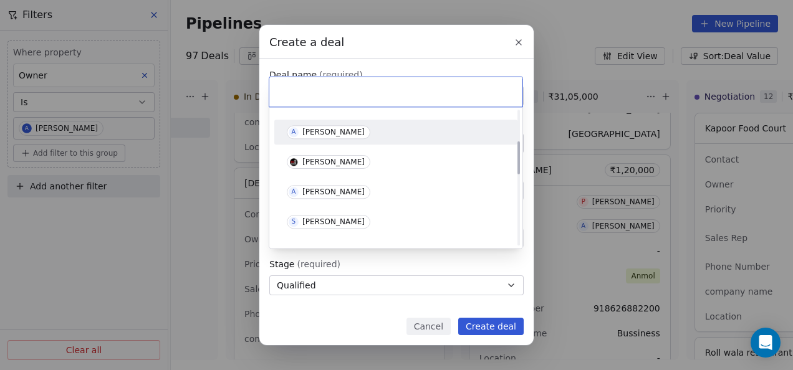
scroll to position [125, 0]
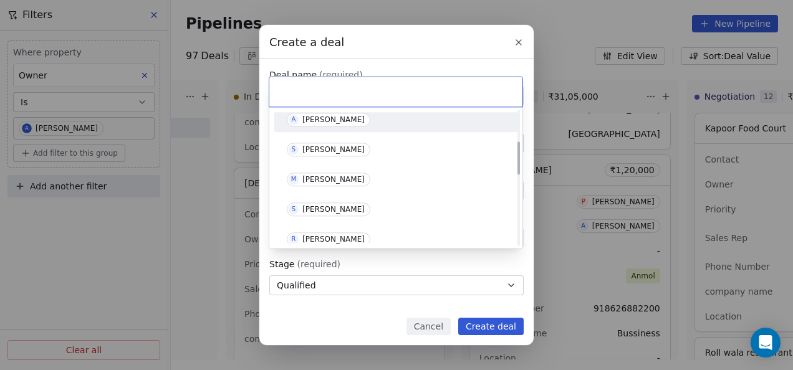
click at [332, 118] on div "[PERSON_NAME]" at bounding box center [333, 119] width 62 height 9
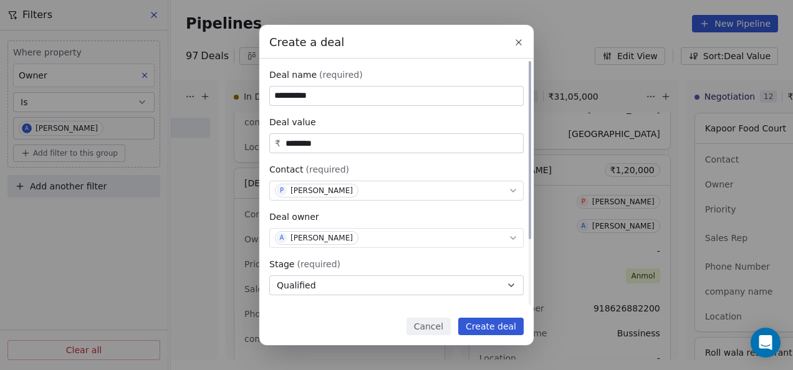
click at [329, 289] on button "Qualified" at bounding box center [396, 286] width 254 height 20
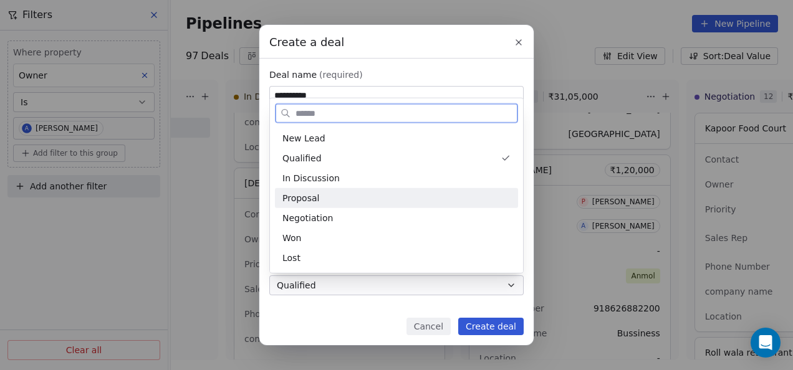
click at [313, 196] on span "Proposal" at bounding box center [300, 197] width 37 height 13
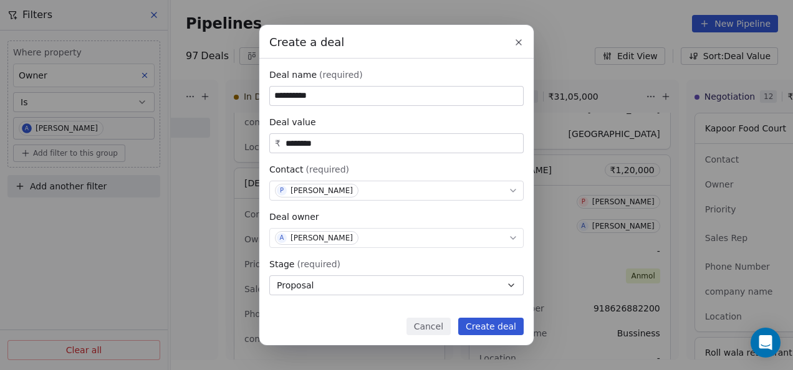
click at [485, 327] on button "Create deal" at bounding box center [490, 326] width 65 height 17
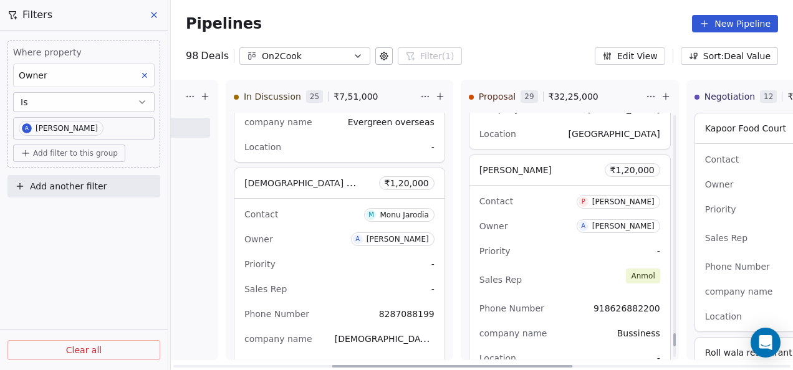
scroll to position [4185, 0]
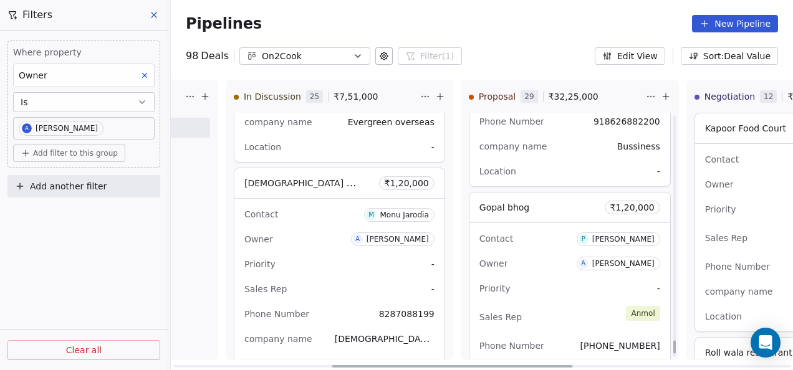
click at [526, 231] on div "Contact P [PERSON_NAME]" at bounding box center [569, 238] width 181 height 21
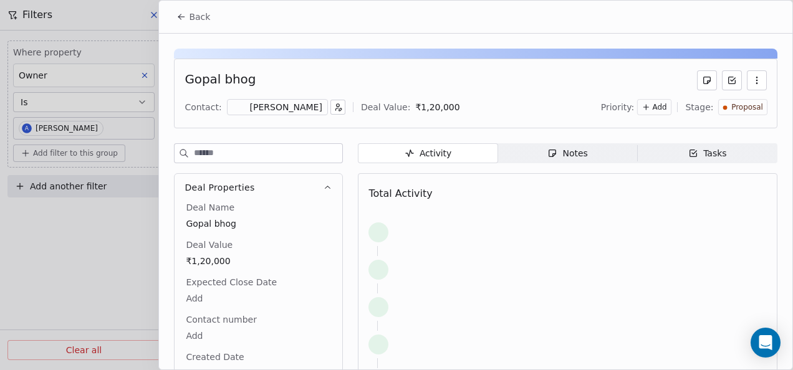
click at [567, 147] on div "Notes" at bounding box center [567, 153] width 40 height 13
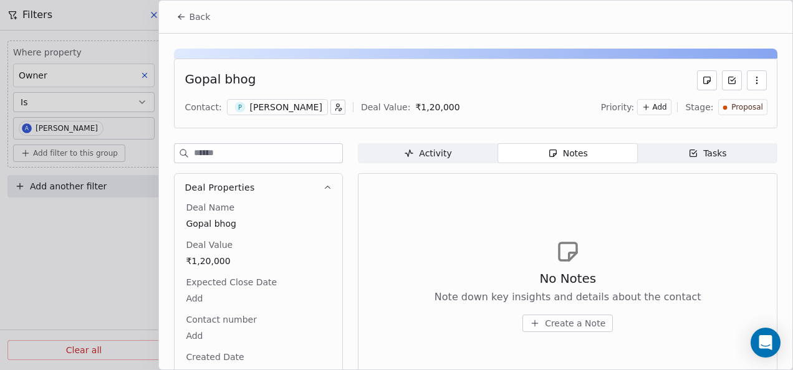
click at [558, 327] on span "Create a Note" at bounding box center [575, 323] width 60 height 12
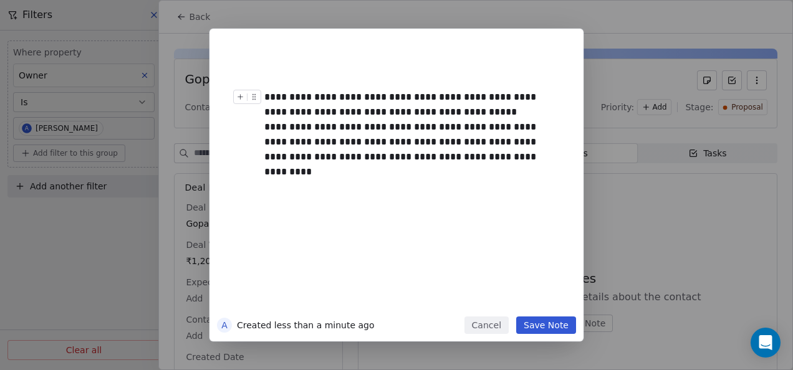
click at [504, 110] on div "**********" at bounding box center [410, 105] width 292 height 30
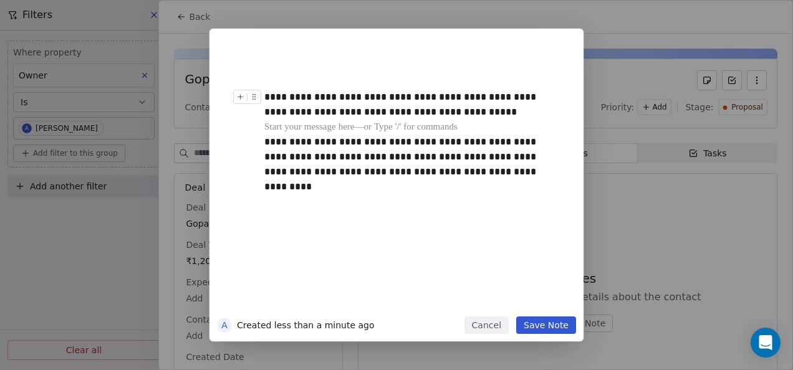
drag, startPoint x: 264, startPoint y: 95, endPoint x: 385, endPoint y: 143, distance: 129.6
click at [384, 143] on div "**********" at bounding box center [415, 180] width 302 height 266
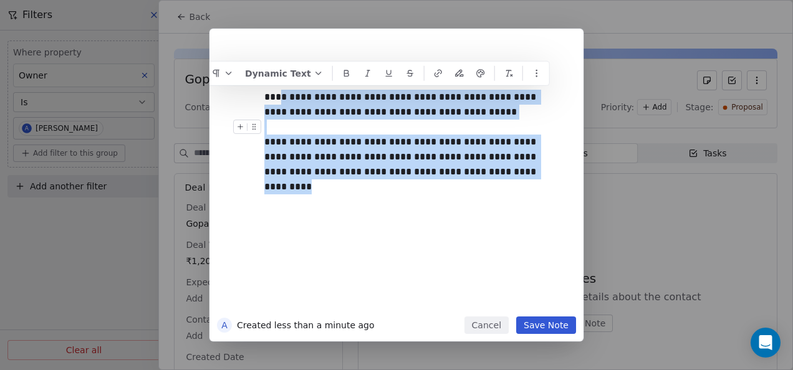
drag, startPoint x: 500, startPoint y: 161, endPoint x: 281, endPoint y: 89, distance: 230.5
click at [281, 89] on div "**********" at bounding box center [415, 180] width 302 height 266
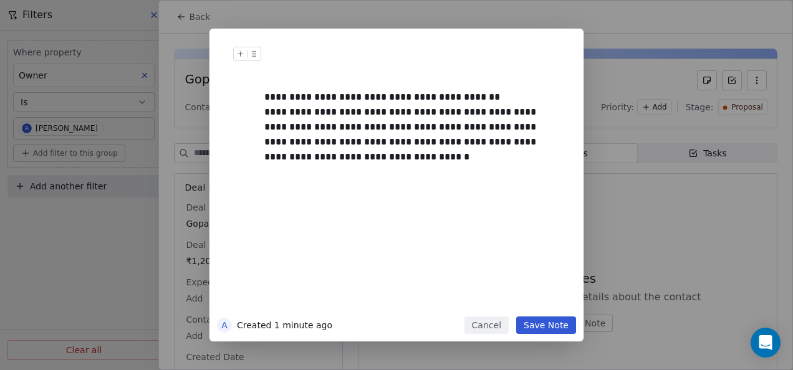
click at [501, 89] on div "**********" at bounding box center [415, 180] width 302 height 266
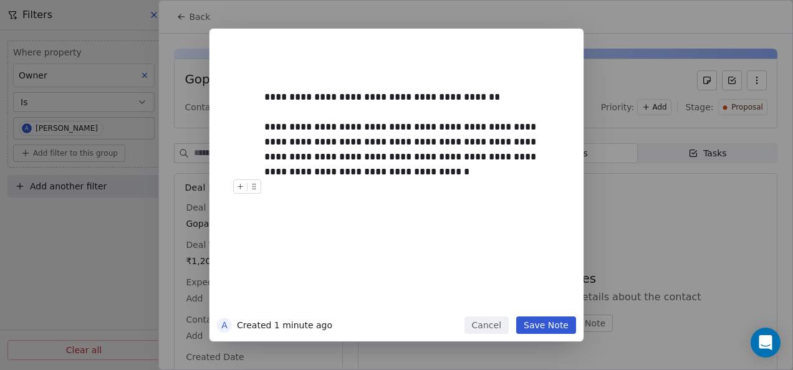
click at [544, 320] on button "Save Note" at bounding box center [546, 325] width 60 height 17
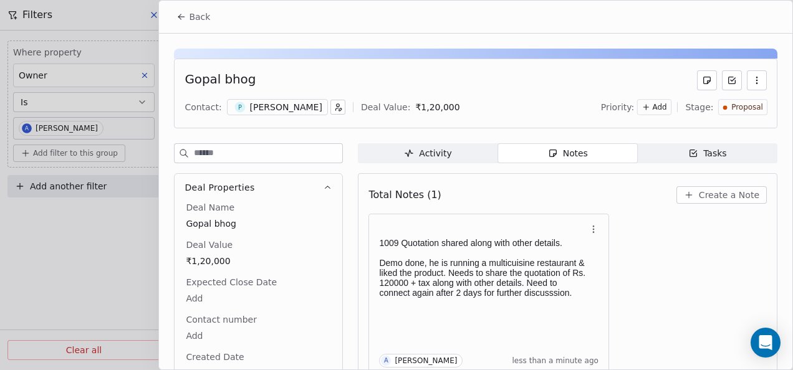
click at [186, 19] on button "Back" at bounding box center [193, 17] width 49 height 22
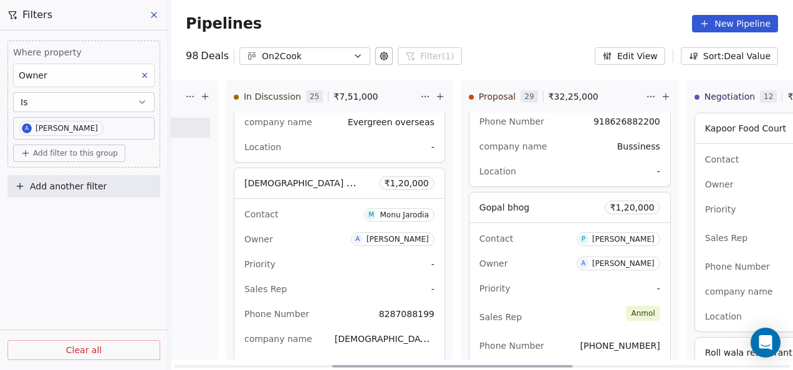
click at [200, 97] on icon at bounding box center [205, 97] width 10 height 10
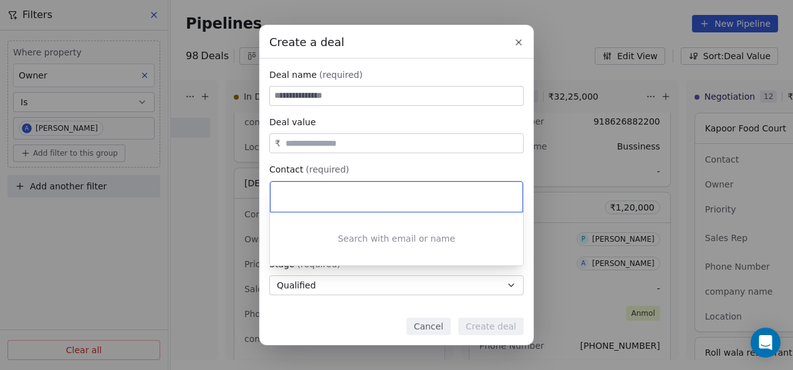
click at [377, 100] on div "Create a deal Deal name (required) Deal value ₹ Contact (required) Select conta…" at bounding box center [396, 185] width 793 height 320
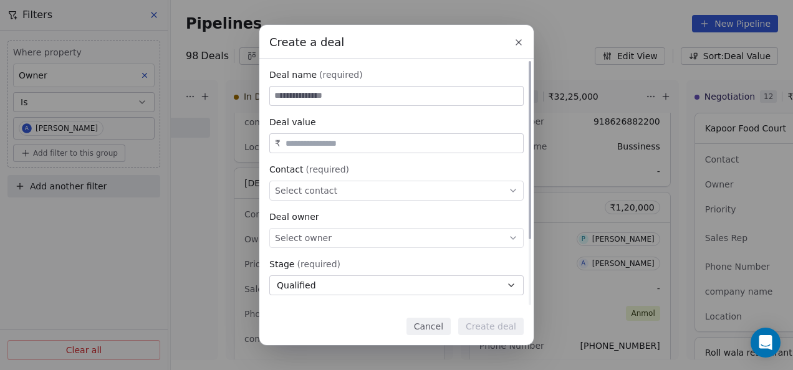
click at [378, 97] on input at bounding box center [396, 96] width 253 height 19
paste input "**********"
type input "**********"
click at [350, 137] on div "₹" at bounding box center [396, 143] width 254 height 20
click at [350, 141] on input "text" at bounding box center [402, 143] width 238 height 9
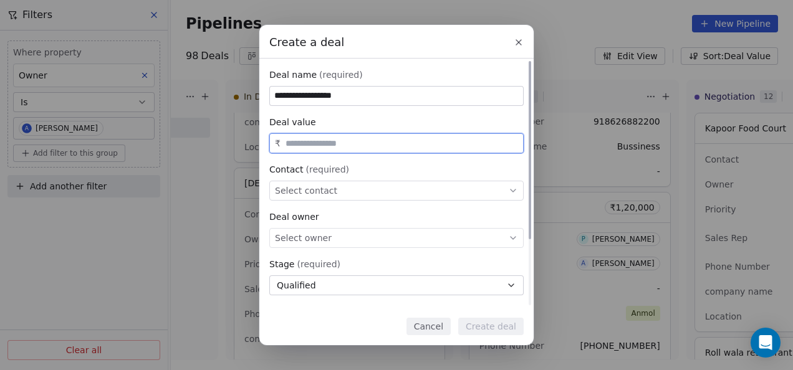
click at [343, 195] on div "Select contact" at bounding box center [396, 191] width 254 height 20
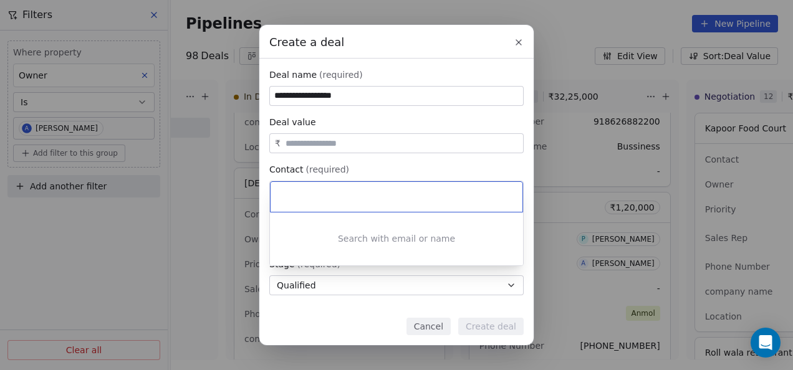
paste input "**********"
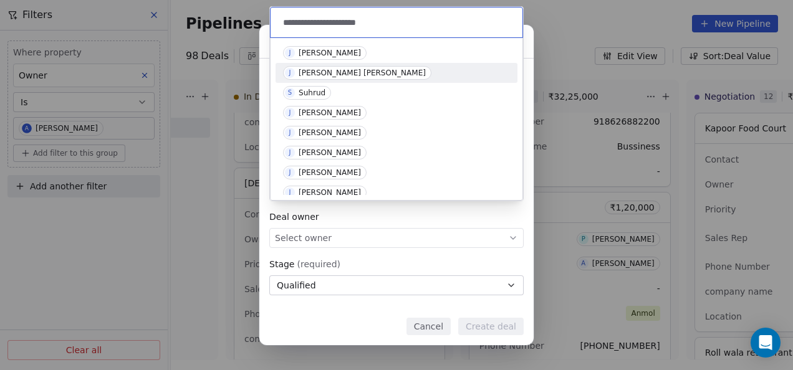
type input "**********"
click at [344, 55] on div "[PERSON_NAME]" at bounding box center [330, 53] width 62 height 9
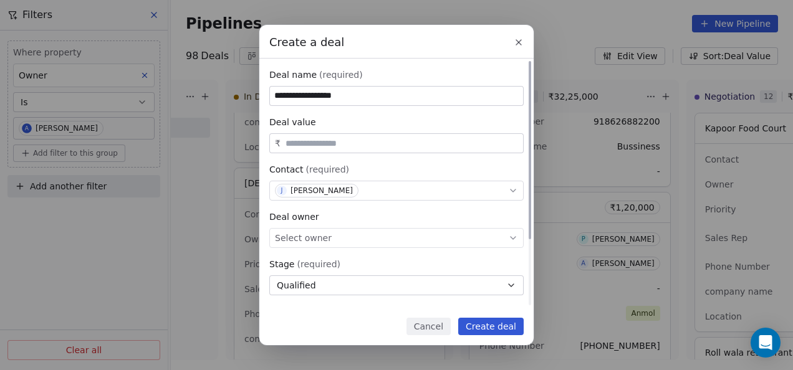
click at [372, 239] on div "Select owner" at bounding box center [396, 238] width 254 height 20
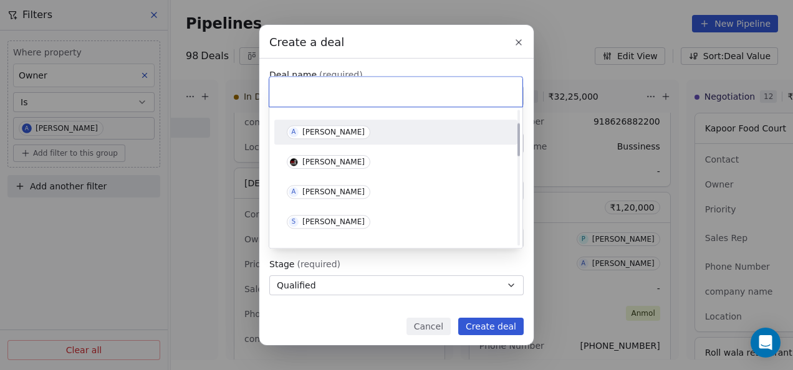
scroll to position [62, 0]
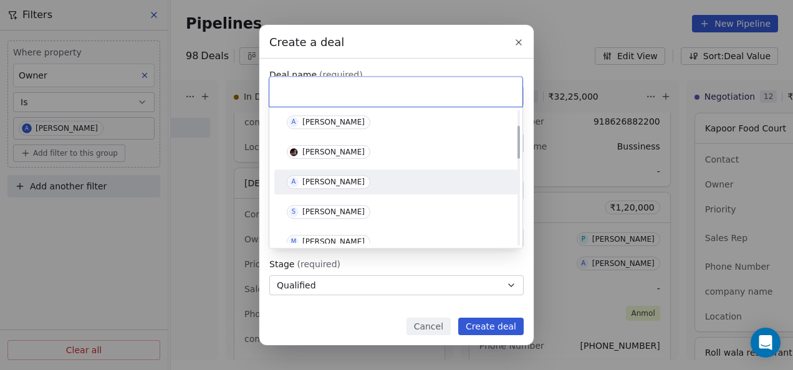
click at [339, 181] on div "[PERSON_NAME]" at bounding box center [333, 182] width 62 height 9
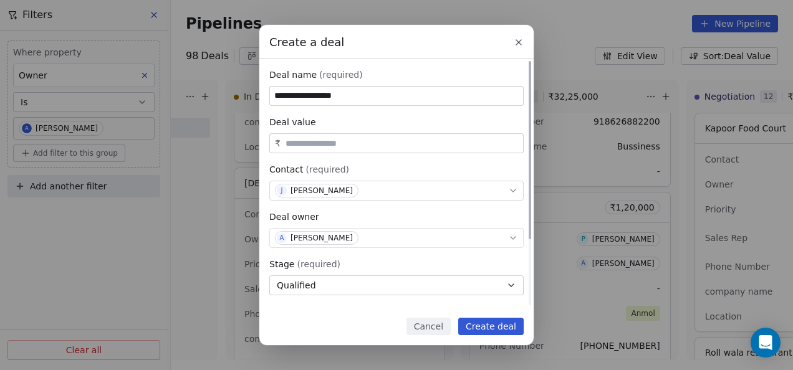
click at [344, 279] on button "Qualified" at bounding box center [396, 286] width 254 height 20
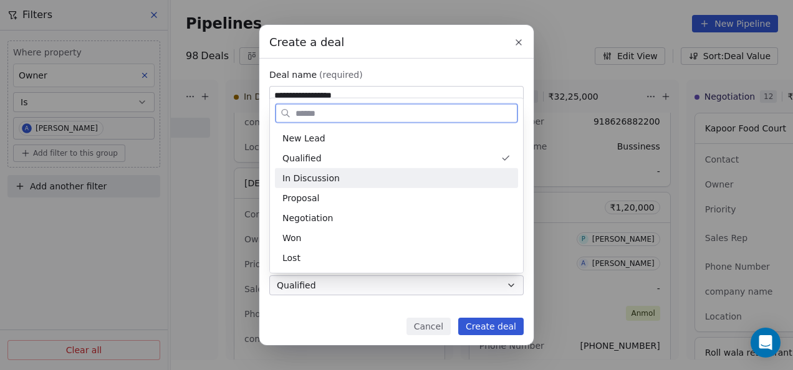
click at [324, 184] on span "In Discussion" at bounding box center [310, 177] width 57 height 13
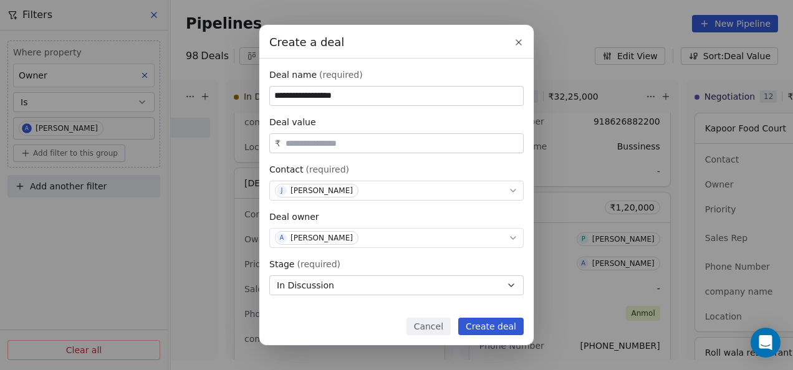
click at [473, 324] on button "Create deal" at bounding box center [490, 326] width 65 height 17
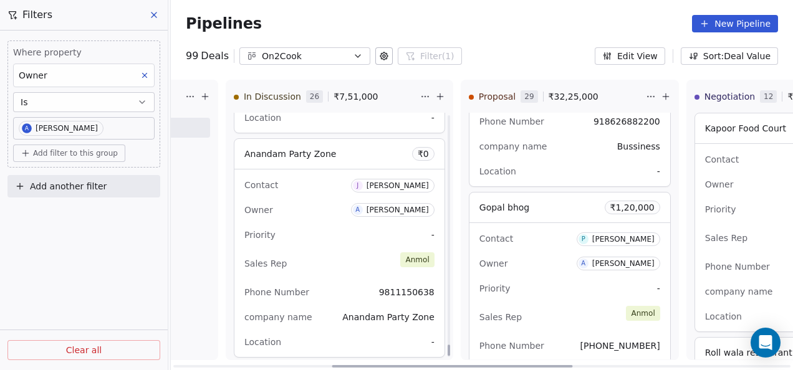
scroll to position [5558, 0]
click at [319, 248] on div "Sales Rep [PERSON_NAME]" at bounding box center [339, 261] width 190 height 27
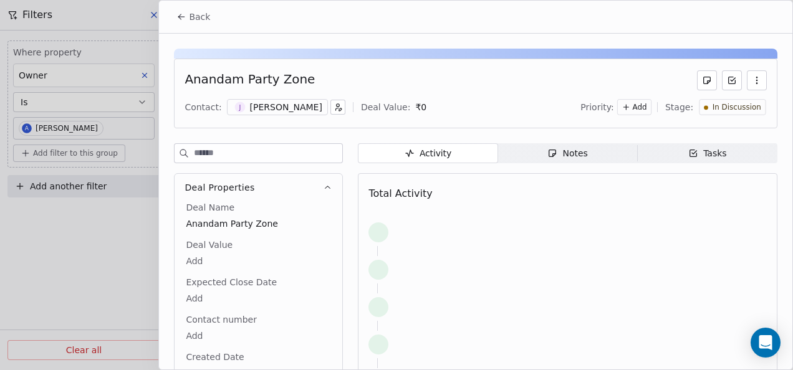
click at [565, 158] on div "Notes" at bounding box center [567, 153] width 40 height 13
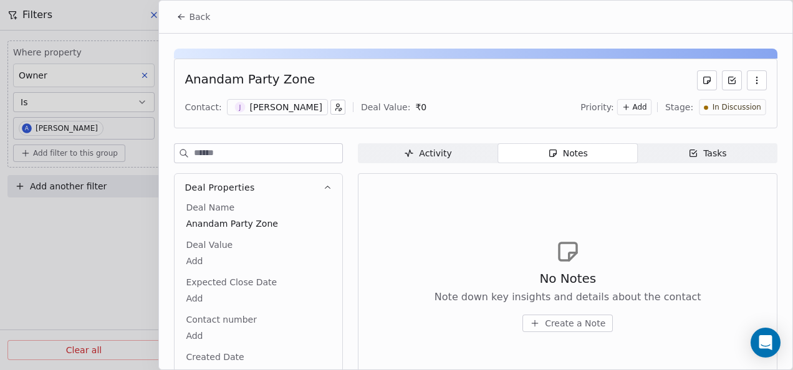
click at [552, 322] on span "Create a Note" at bounding box center [575, 323] width 60 height 12
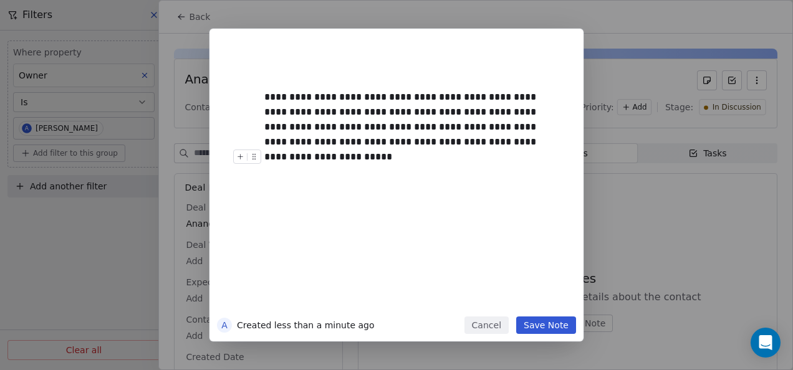
click at [549, 329] on button "Save Note" at bounding box center [546, 325] width 60 height 17
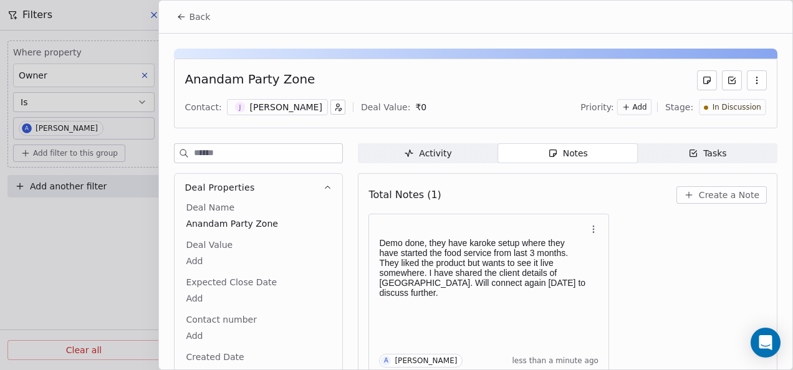
click at [191, 14] on span "Back" at bounding box center [199, 17] width 21 height 12
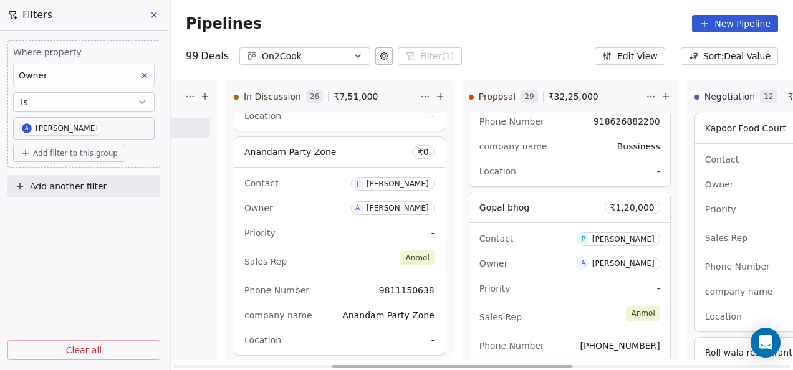
click at [208, 95] on button at bounding box center [205, 96] width 15 height 15
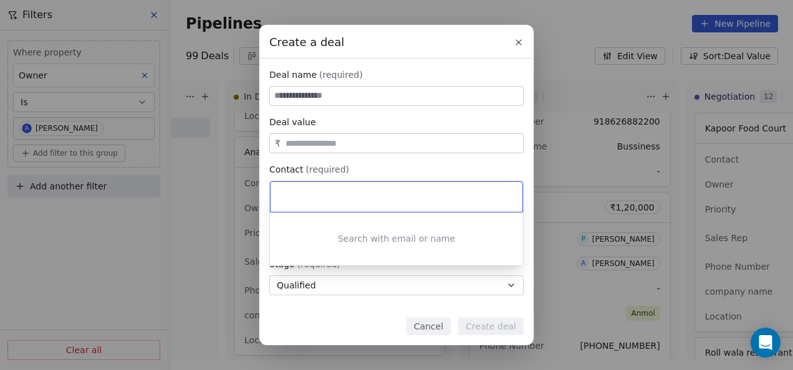
click at [358, 92] on div "Create a deal Deal name (required) Deal value ₹ Contact (required) Select conta…" at bounding box center [396, 185] width 793 height 320
click at [358, 96] on input at bounding box center [396, 96] width 253 height 19
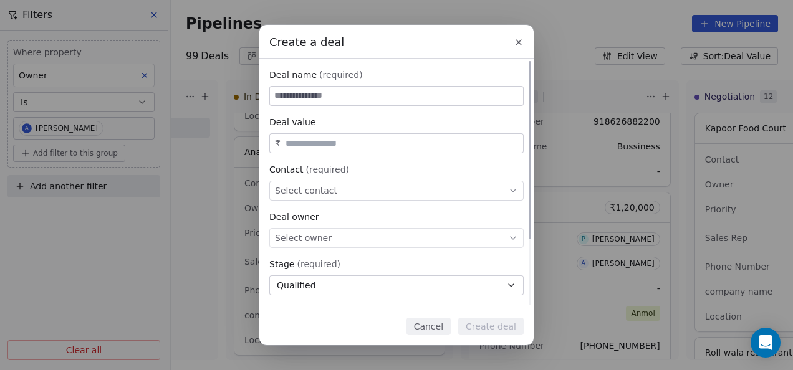
paste input "***"
type input "***"
click at [343, 150] on div "₹" at bounding box center [396, 143] width 254 height 20
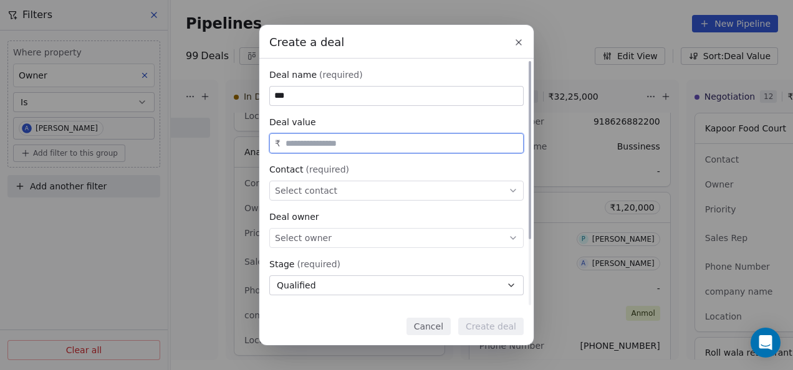
click at [347, 146] on input "text" at bounding box center [402, 143] width 238 height 9
type input "********"
click at [363, 195] on div "Select contact" at bounding box center [396, 191] width 254 height 20
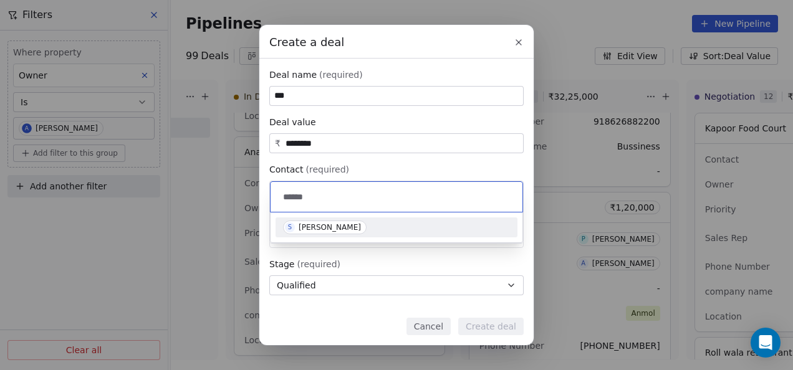
type input "******"
click at [321, 223] on div "[PERSON_NAME]" at bounding box center [330, 227] width 62 height 9
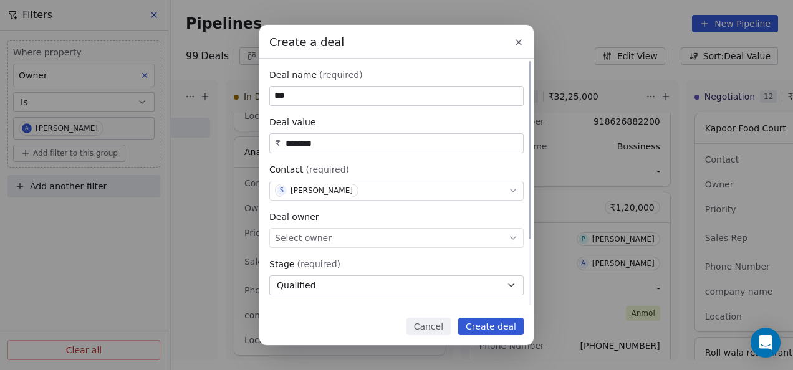
click at [310, 239] on span "Select owner" at bounding box center [303, 238] width 57 height 12
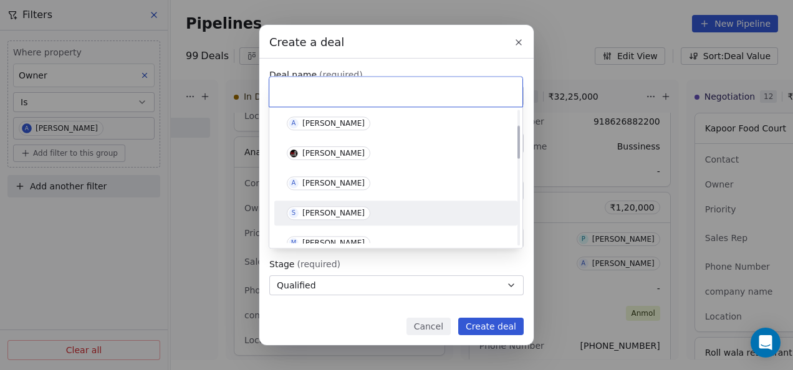
scroll to position [62, 0]
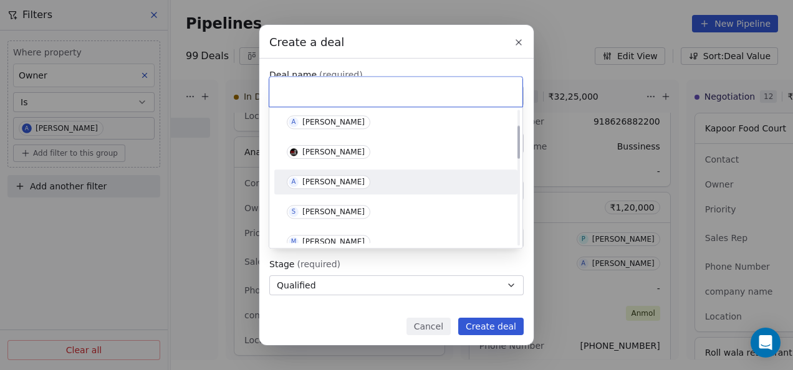
click at [320, 185] on div "[PERSON_NAME]" at bounding box center [333, 182] width 62 height 9
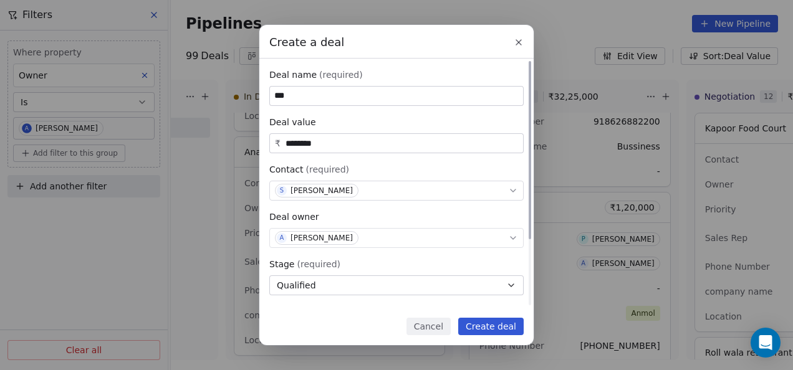
click at [346, 287] on button "Qualified" at bounding box center [396, 286] width 254 height 20
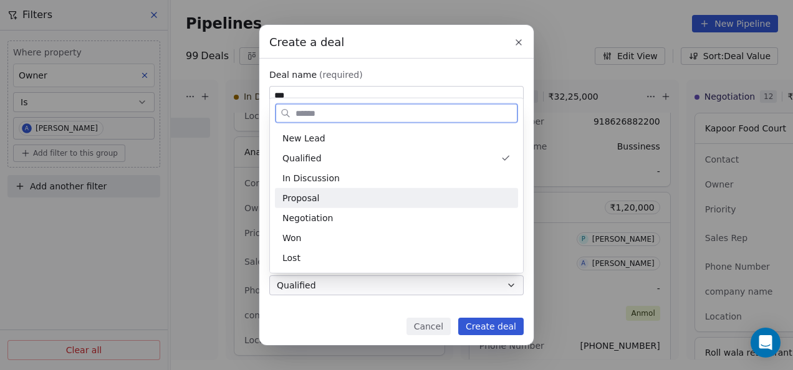
click at [330, 193] on div "Proposal" at bounding box center [396, 197] width 228 height 13
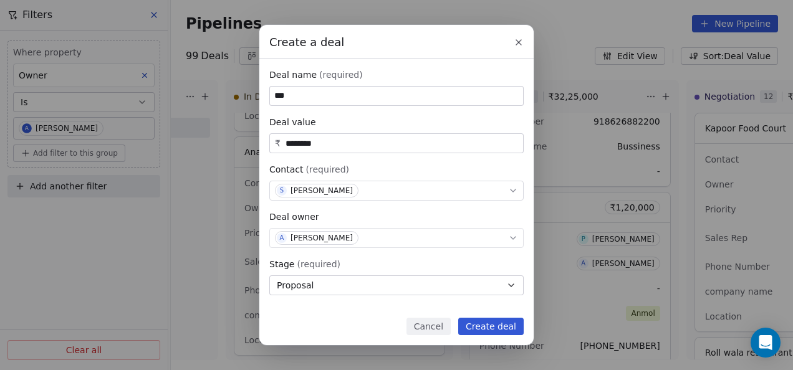
click at [471, 322] on button "Create deal" at bounding box center [490, 326] width 65 height 17
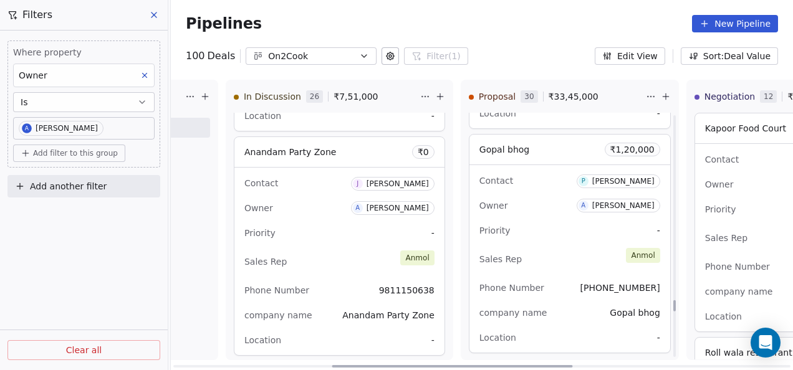
scroll to position [4368, 0]
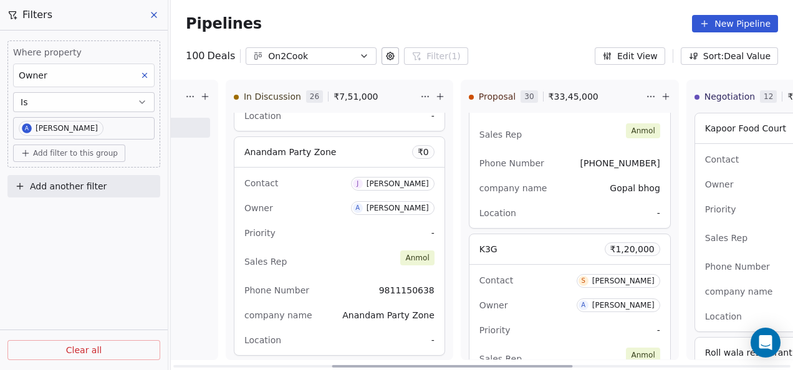
click at [525, 296] on div "Owner A [PERSON_NAME]" at bounding box center [569, 306] width 181 height 20
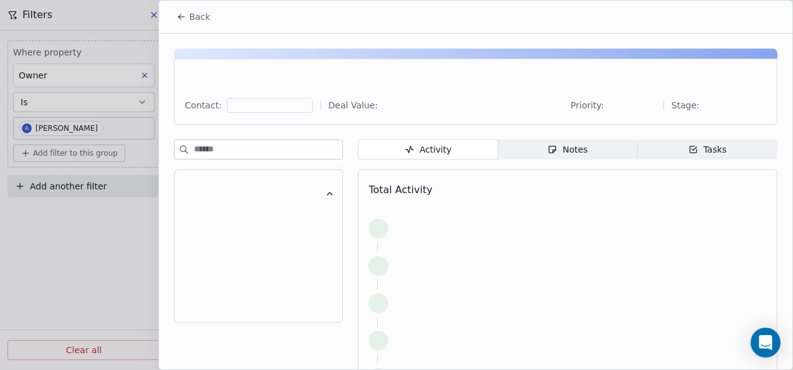
click at [574, 140] on div "Contact: Deal Value: Priority: Stage: Activity Activity Notes Notes Tasks Tasks…" at bounding box center [475, 244] width 633 height 421
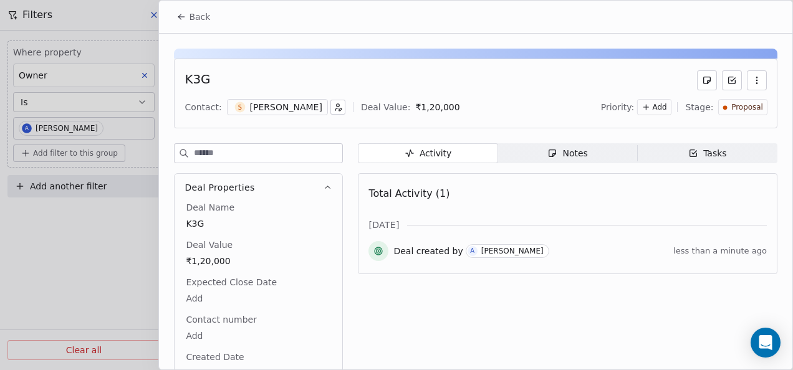
click at [575, 160] on span "Notes Notes" at bounding box center [568, 153] width 140 height 20
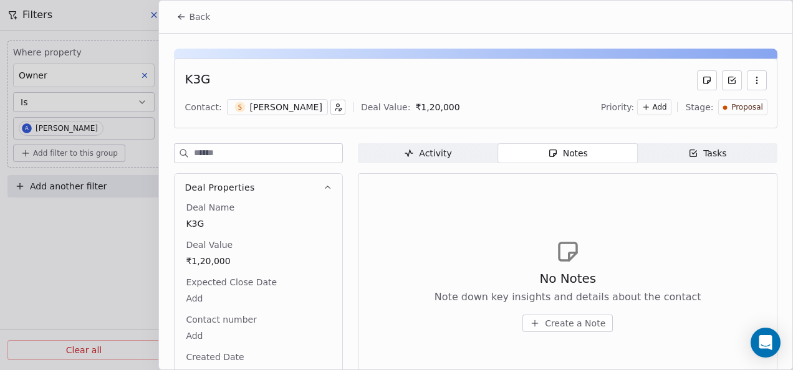
click at [542, 317] on button "Create a Note" at bounding box center [567, 323] width 90 height 17
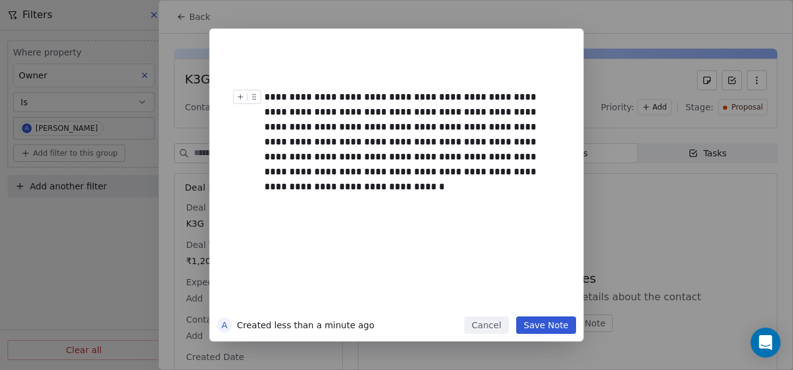
click at [541, 329] on button "Save Note" at bounding box center [546, 325] width 60 height 17
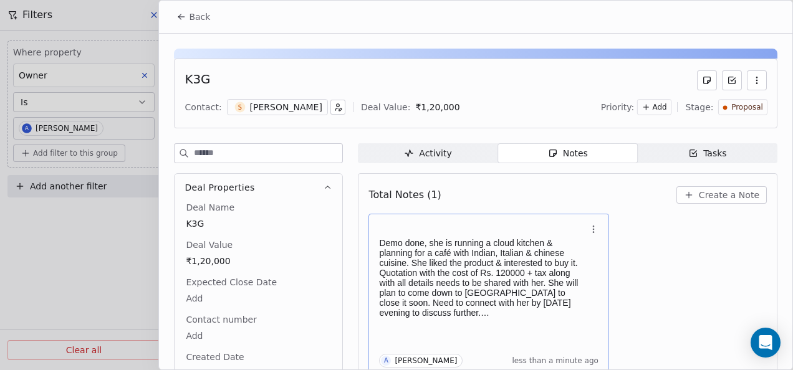
click at [524, 269] on p "Demo done, she is running a cloud kitchen & planning for a café with Indian, It…" at bounding box center [482, 278] width 207 height 80
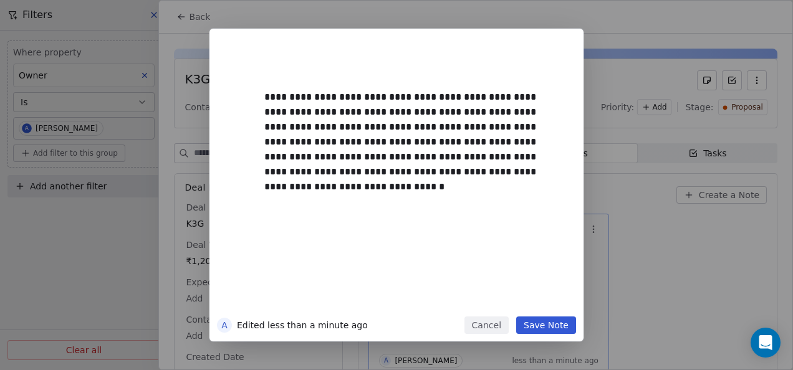
click at [539, 328] on button "Save Note" at bounding box center [546, 325] width 60 height 17
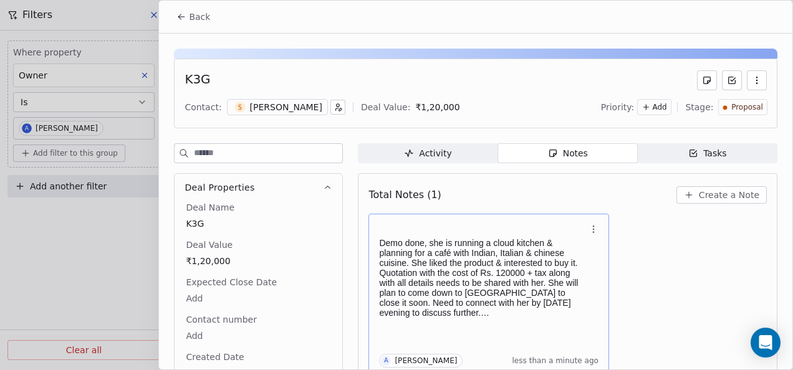
scroll to position [5, 0]
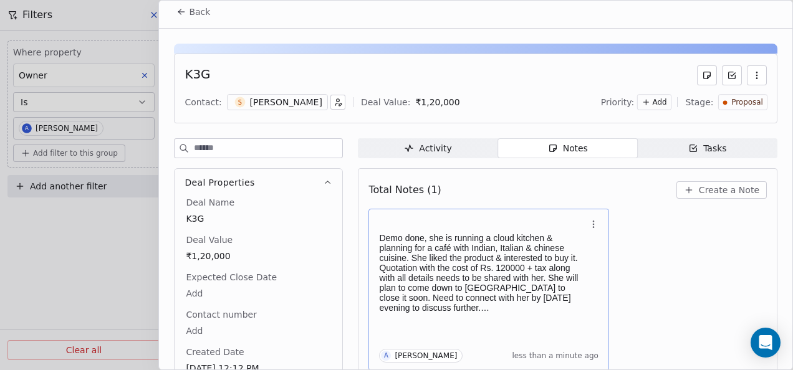
click at [195, 12] on span "Back" at bounding box center [199, 12] width 21 height 12
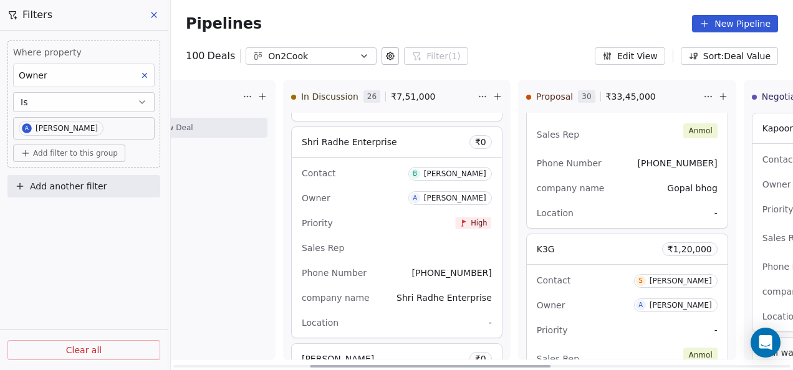
scroll to position [0, 372]
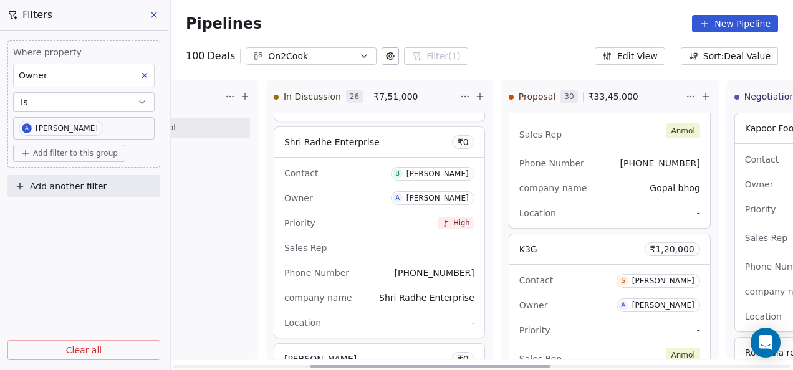
drag, startPoint x: 462, startPoint y: 363, endPoint x: 446, endPoint y: 373, distance: 18.2
click at [446, 368] on div at bounding box center [430, 366] width 241 height 2
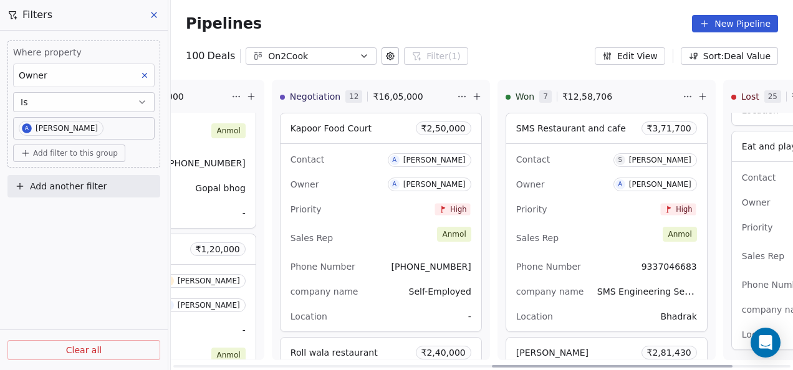
scroll to position [0, 863]
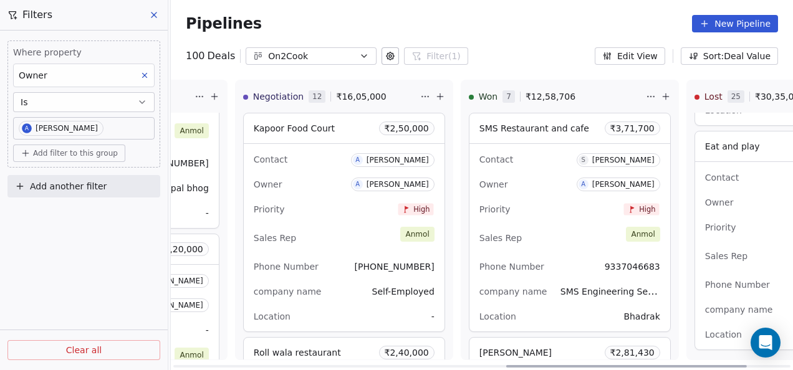
drag, startPoint x: 536, startPoint y: 367, endPoint x: 695, endPoint y: 377, distance: 159.9
click at [695, 368] on div at bounding box center [626, 366] width 241 height 2
